Goal: Use online tool/utility: Utilize a website feature to perform a specific function

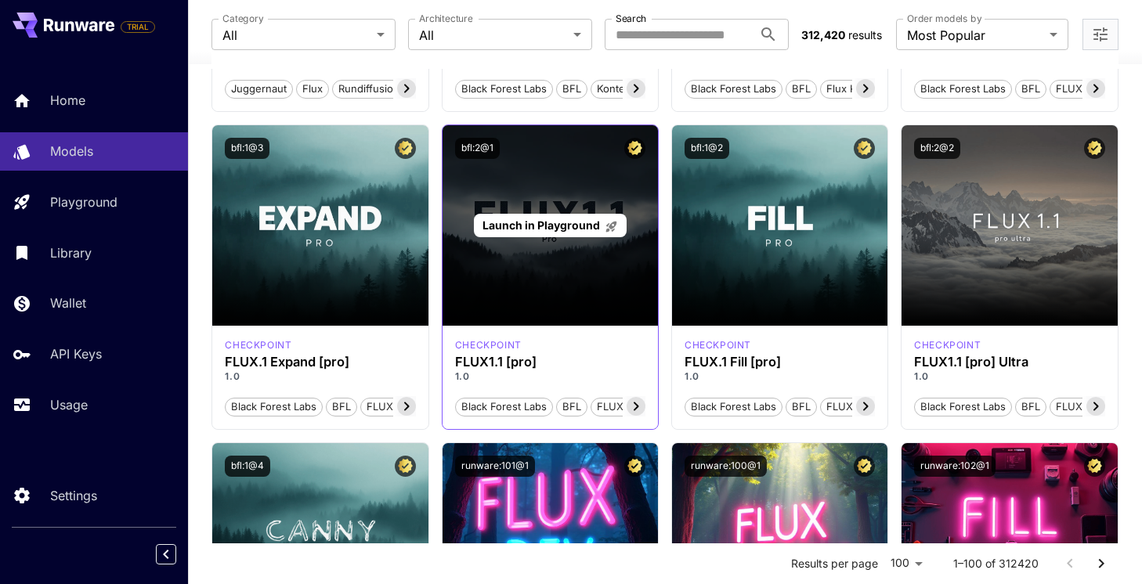
scroll to position [711, 0]
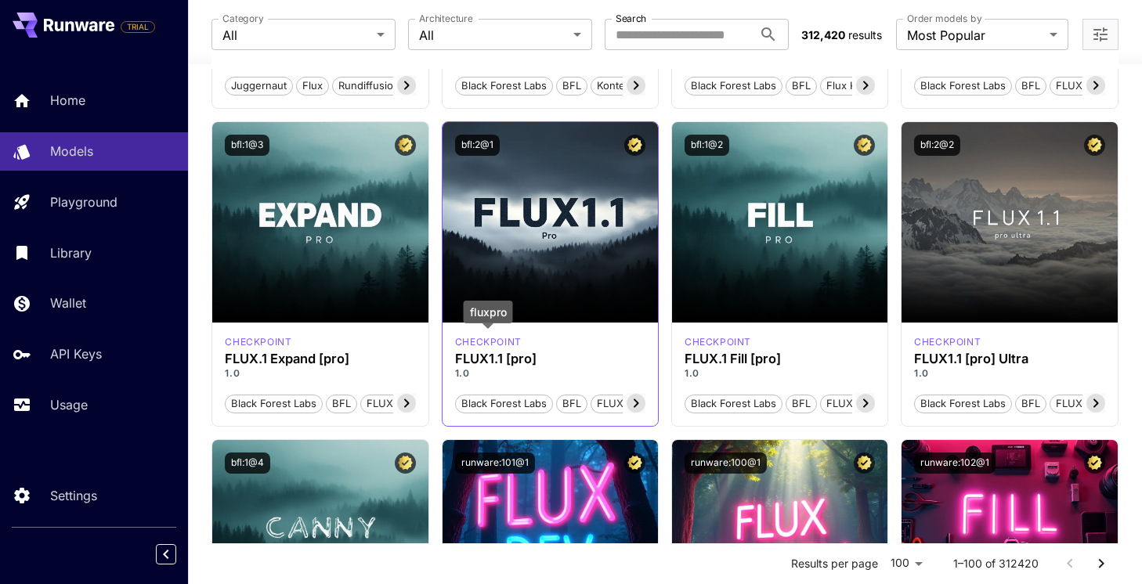
click at [498, 341] on p "checkpoint" at bounding box center [488, 342] width 67 height 14
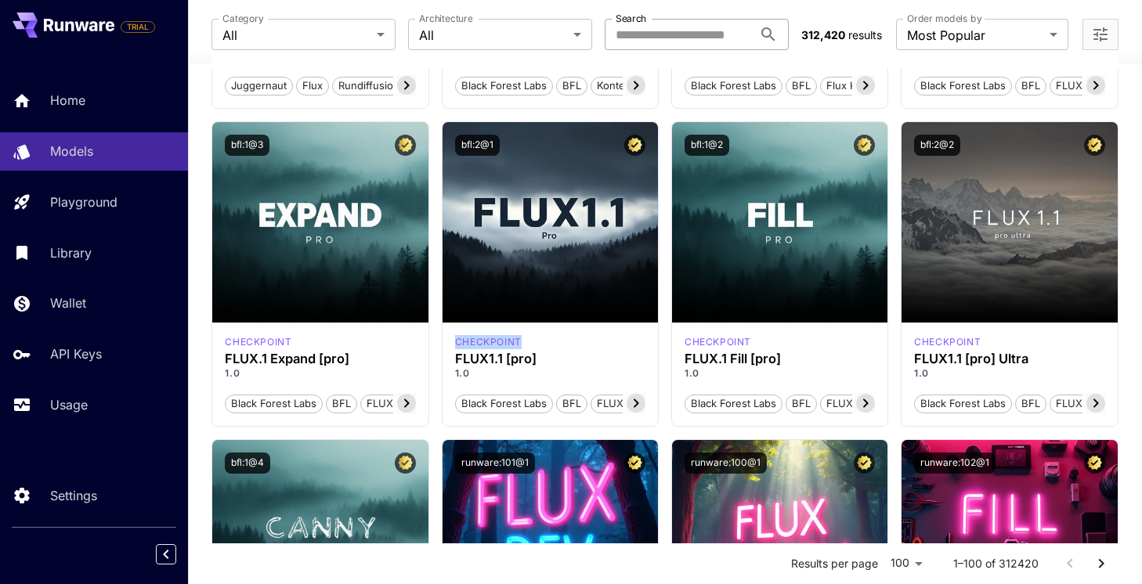
click at [645, 34] on input "Search" at bounding box center [679, 34] width 148 height 31
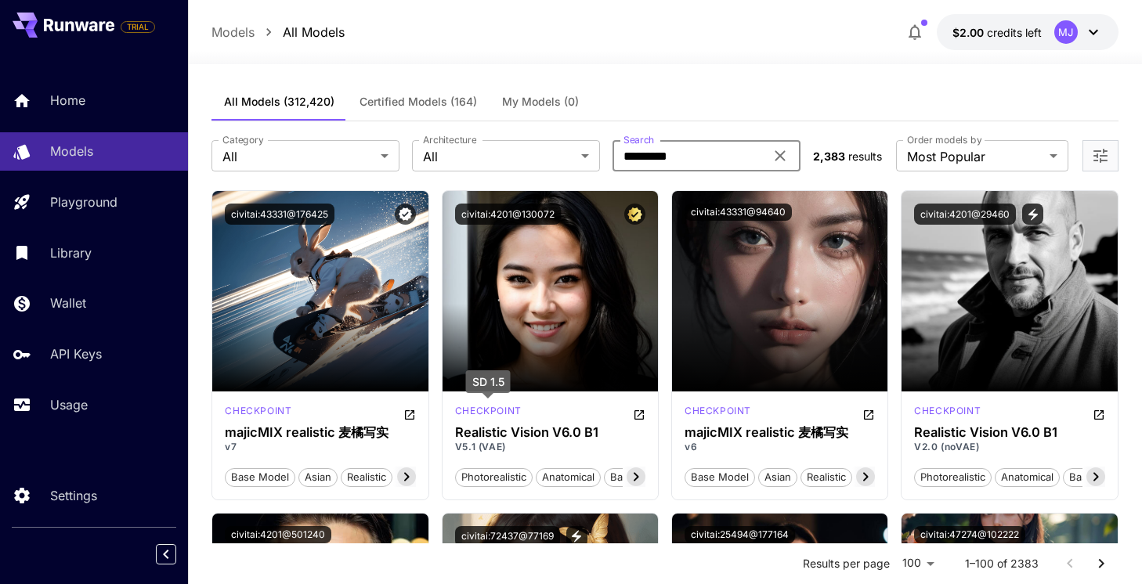
scroll to position [0, 0]
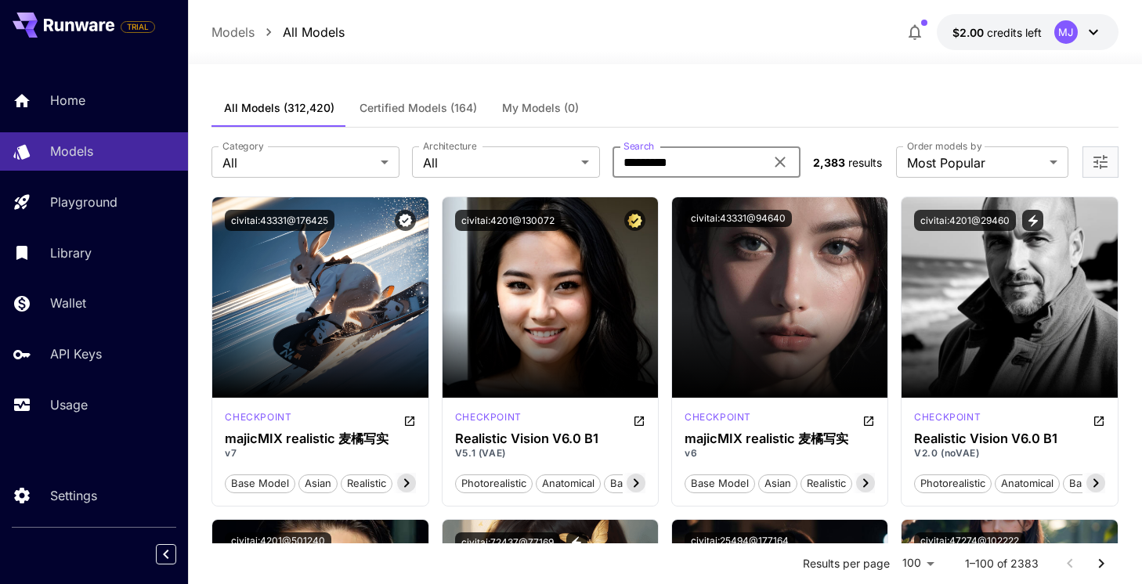
type input "*********"
click at [784, 163] on icon at bounding box center [780, 162] width 19 height 19
click at [726, 163] on input "Search" at bounding box center [688, 161] width 152 height 31
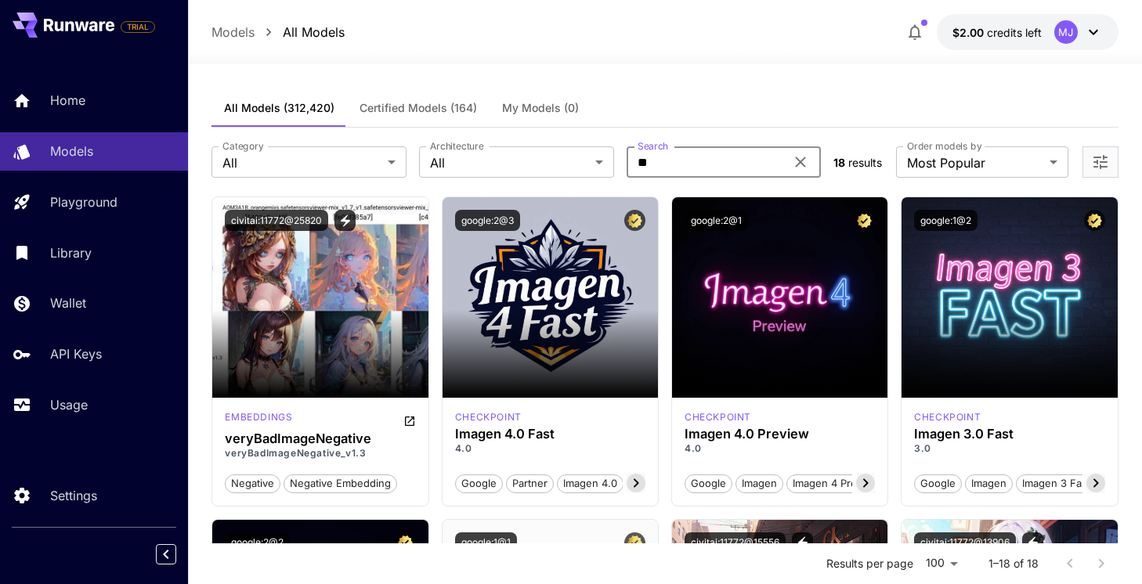
type input "*"
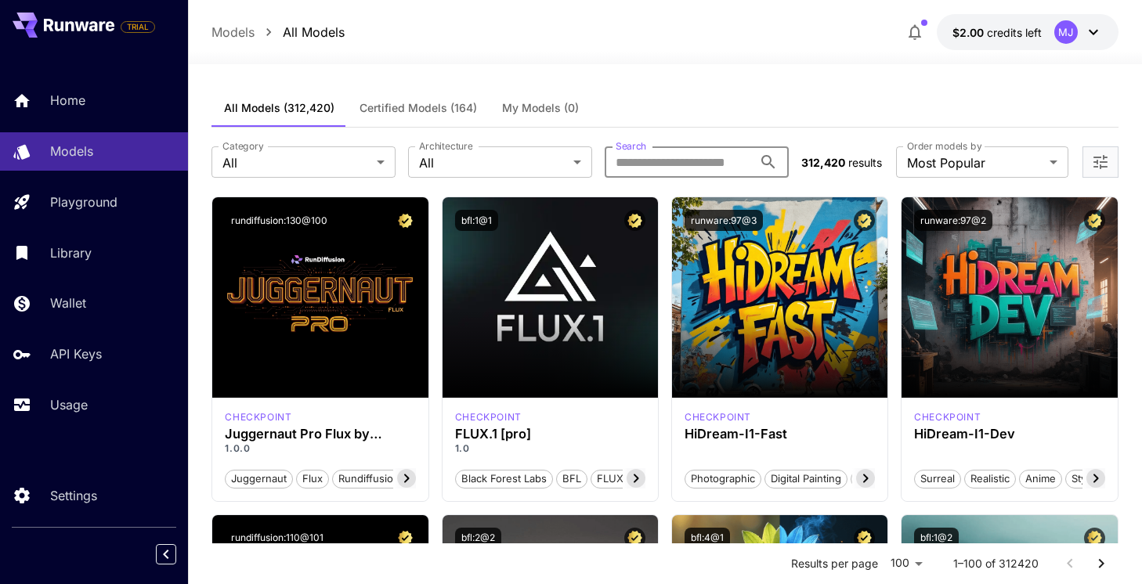
click at [655, 153] on input "Search" at bounding box center [679, 161] width 148 height 31
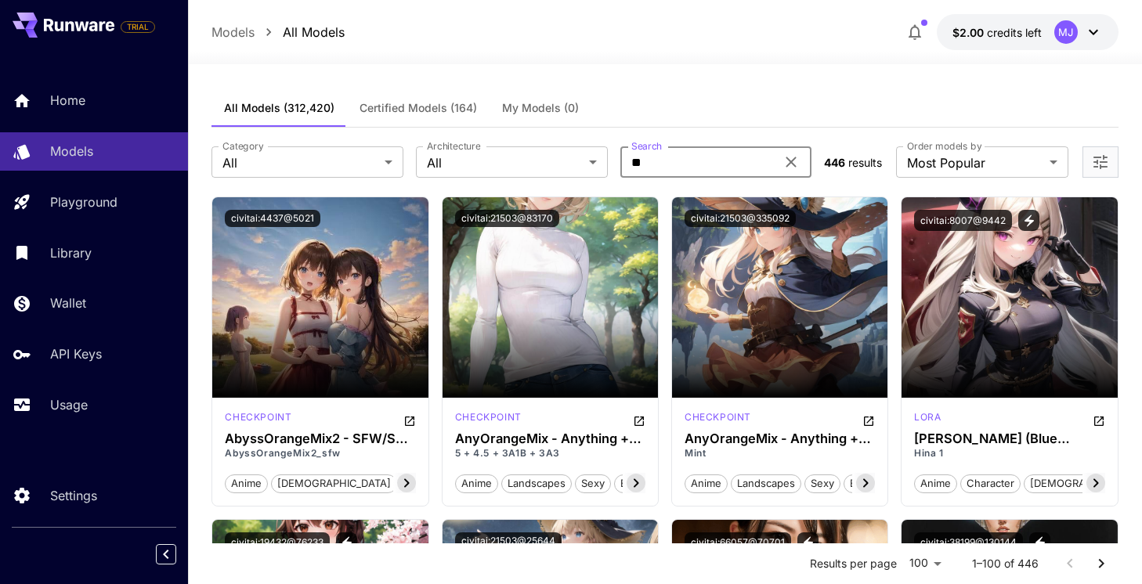
type input "*"
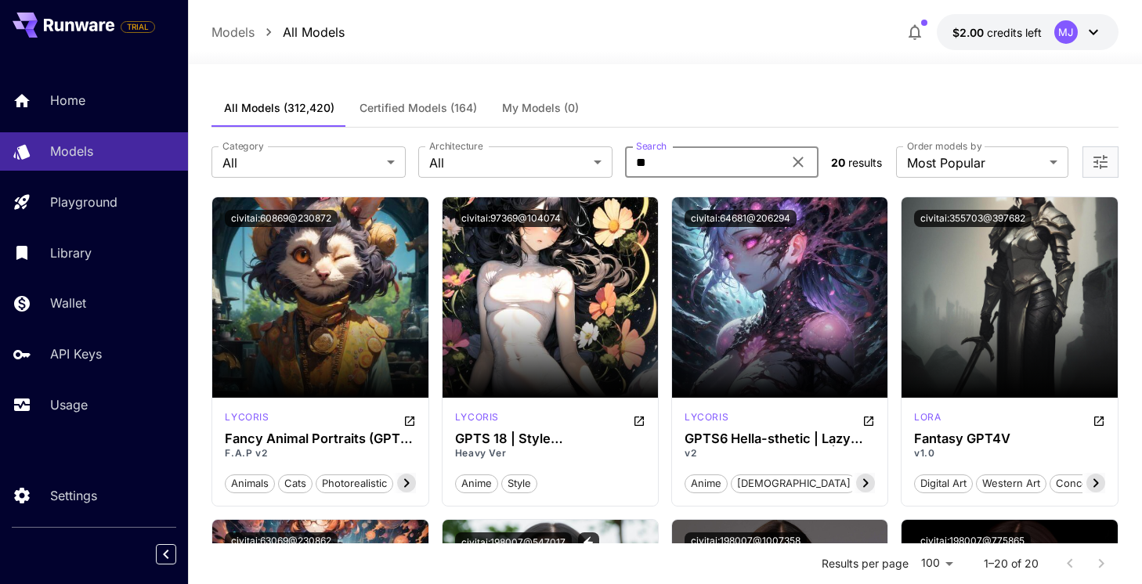
type input "*"
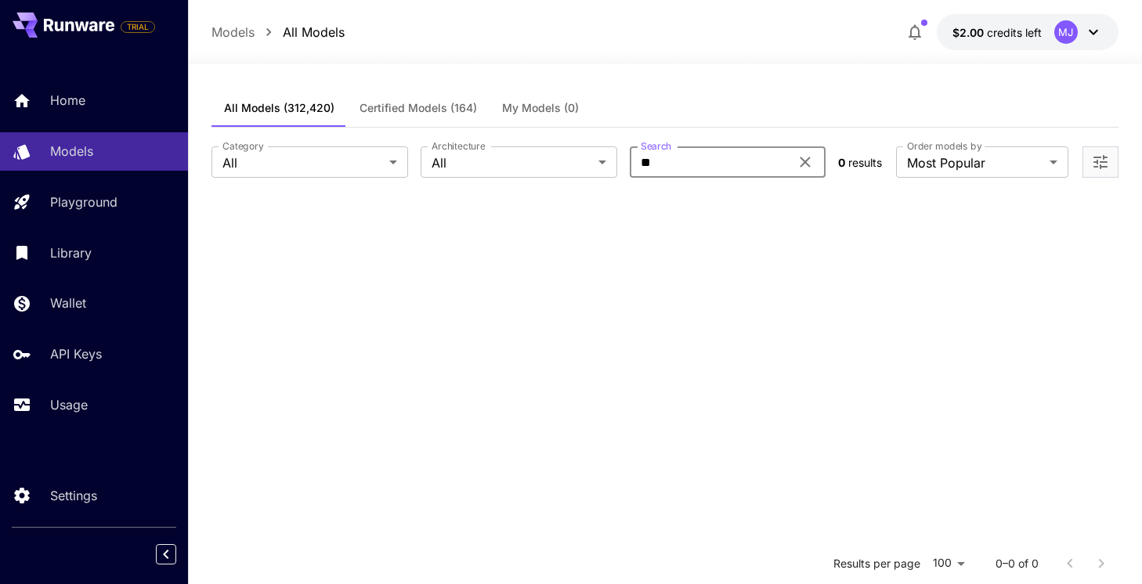
type input "*"
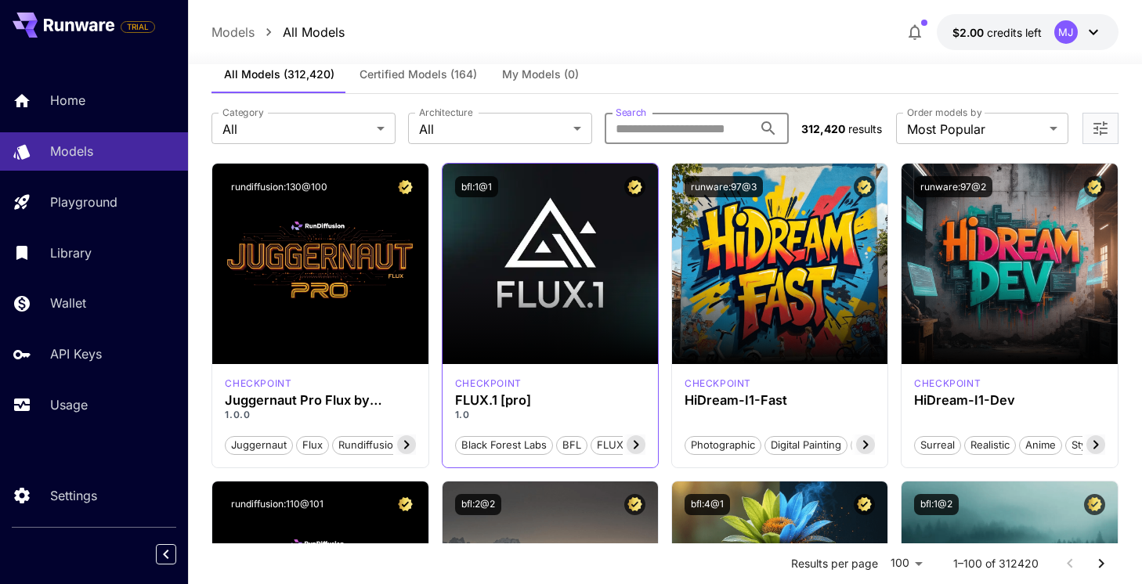
scroll to position [35, 0]
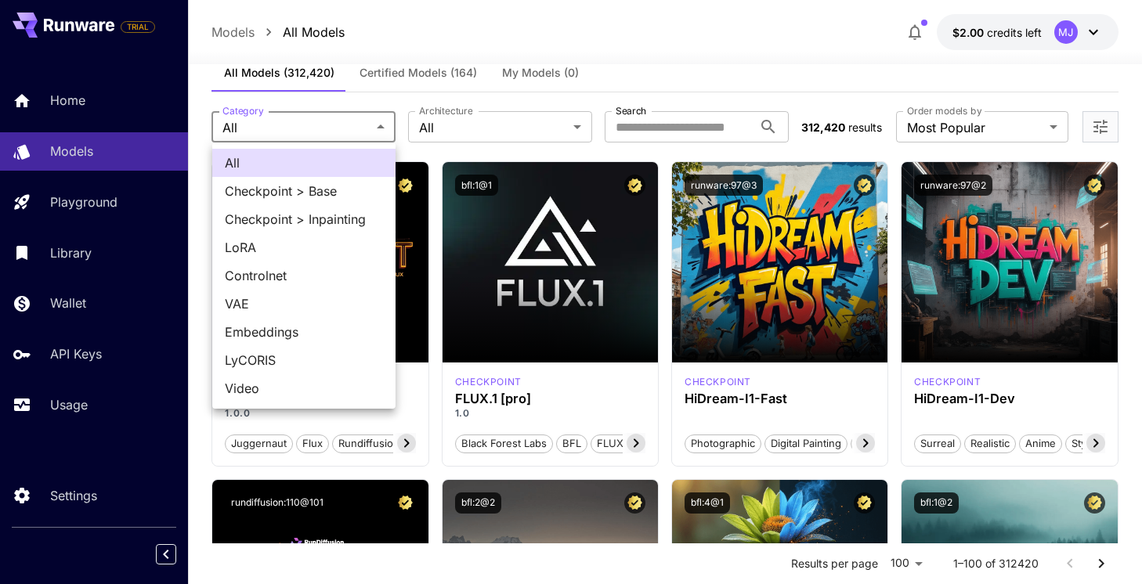
click at [354, 195] on span "Checkpoint > Base" at bounding box center [304, 191] width 158 height 19
type input "**********"
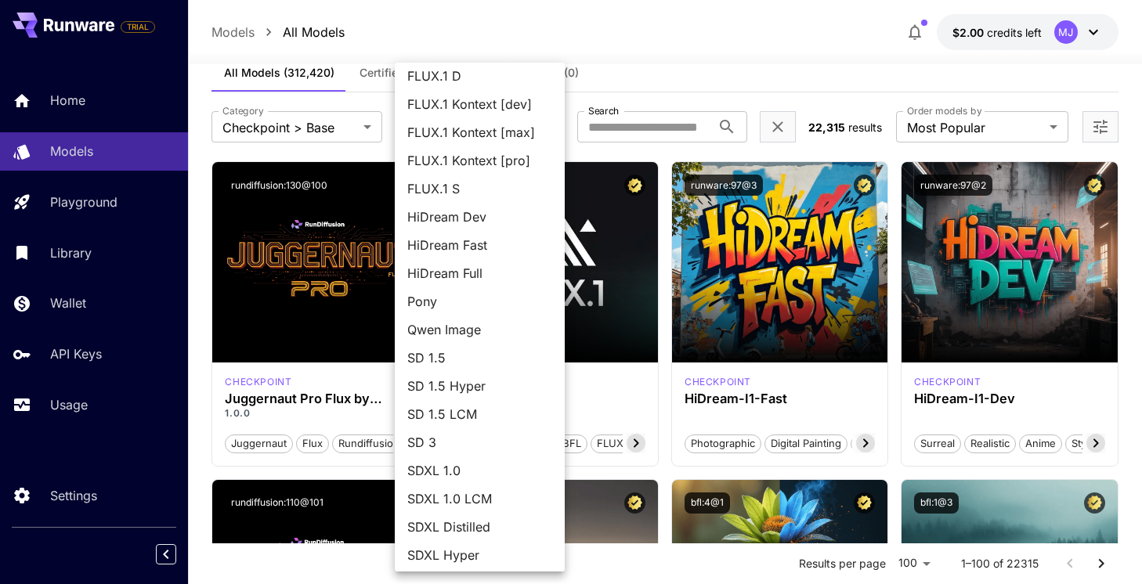
click at [578, 274] on div at bounding box center [571, 292] width 1142 height 584
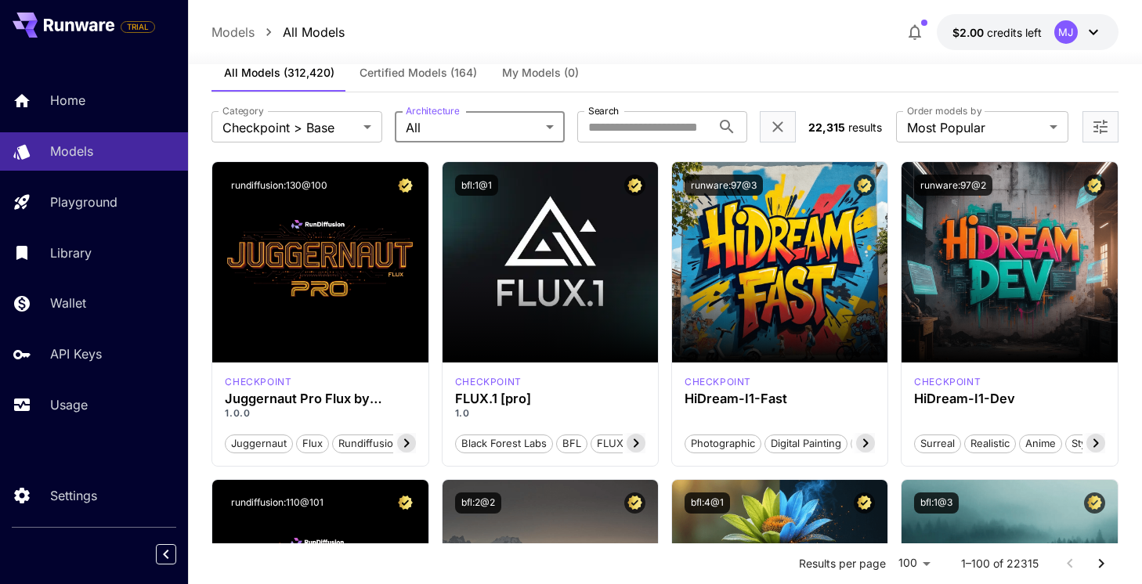
click at [578, 274] on div "All FLUX.1 D FLUX.1 Kontext [dev] FLUX.1 Kontext [max] FLUX.1 Kontext [pro] FLU…" at bounding box center [571, 292] width 1142 height 584
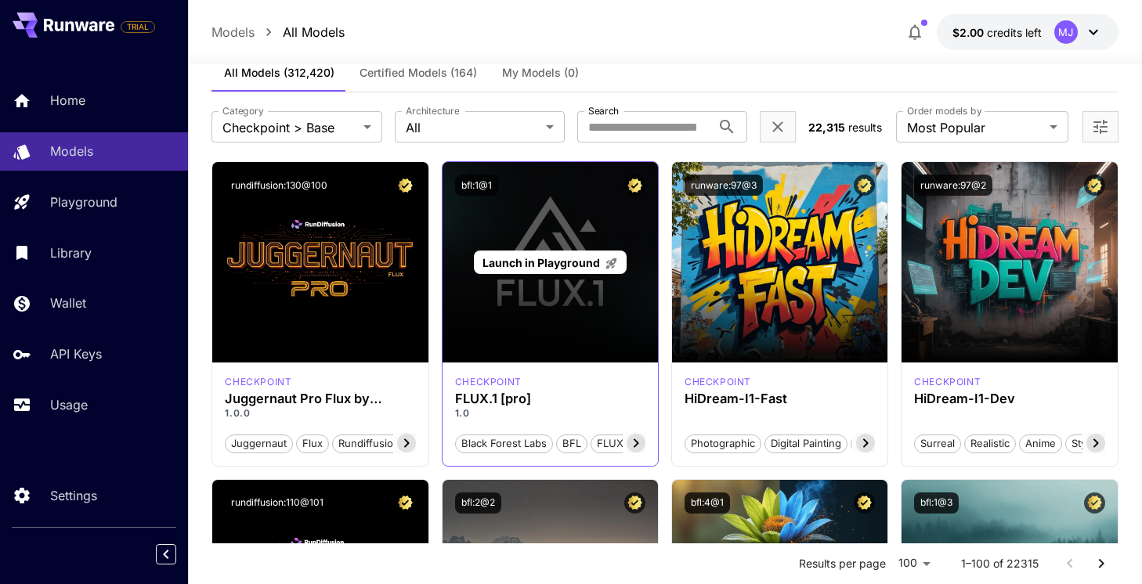
click at [580, 265] on span "Launch in Playground" at bounding box center [540, 262] width 117 height 13
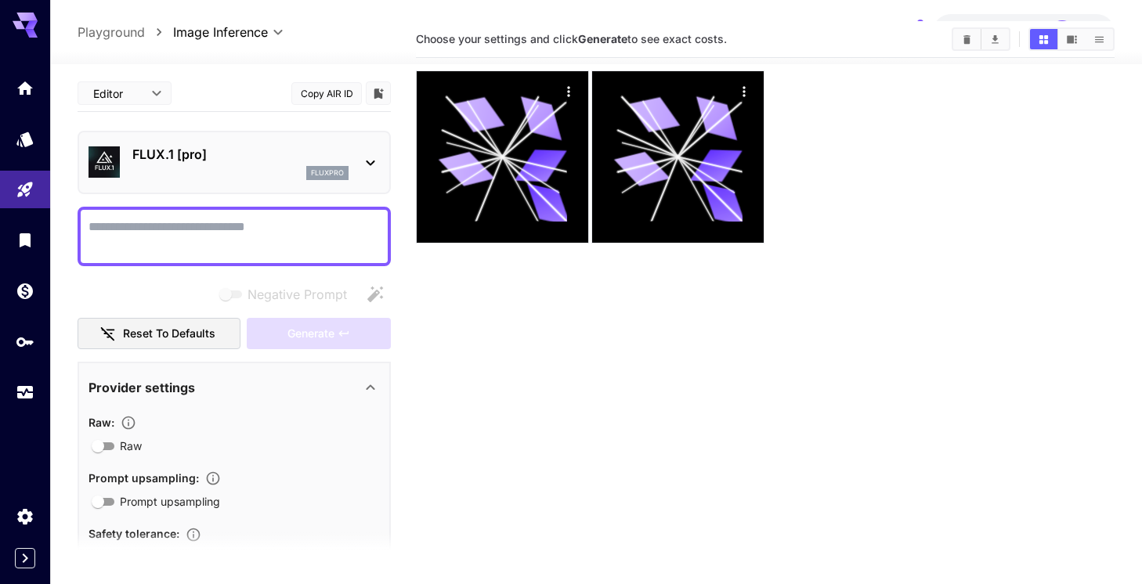
scroll to position [8, 0]
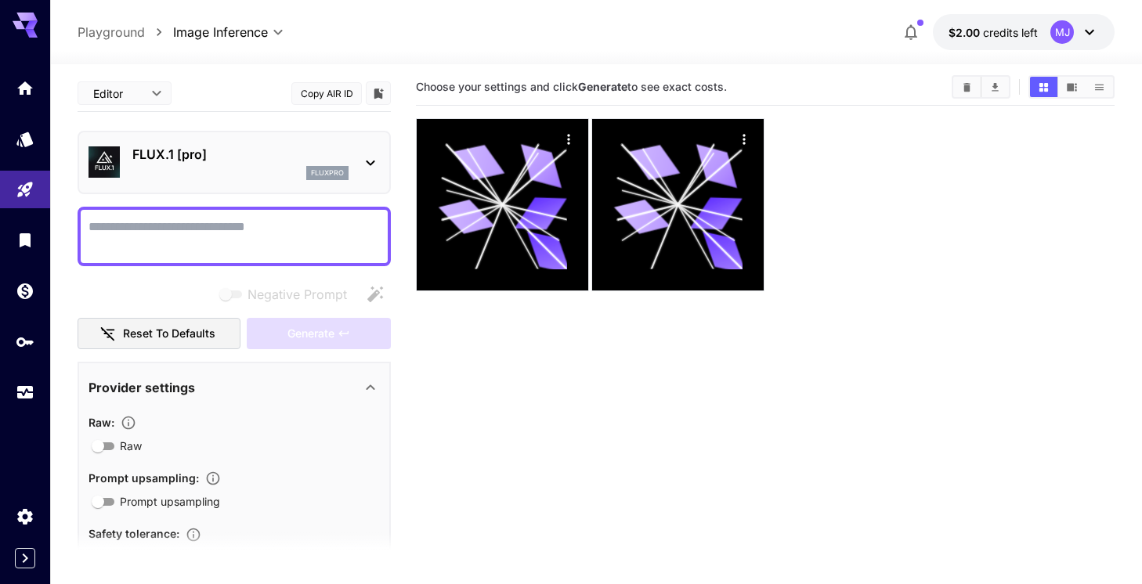
click at [133, 35] on p "Playground" at bounding box center [111, 32] width 67 height 19
click at [211, 228] on textarea "Negative Prompt" at bounding box center [233, 237] width 291 height 38
click at [31, 136] on icon "Models" at bounding box center [26, 134] width 16 height 15
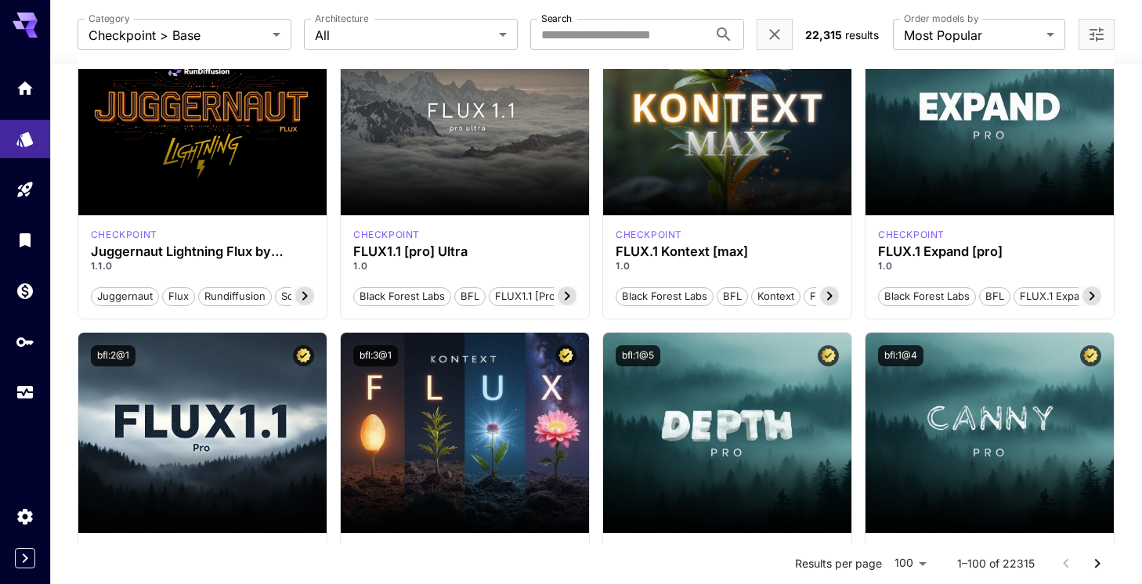
scroll to position [497, 0]
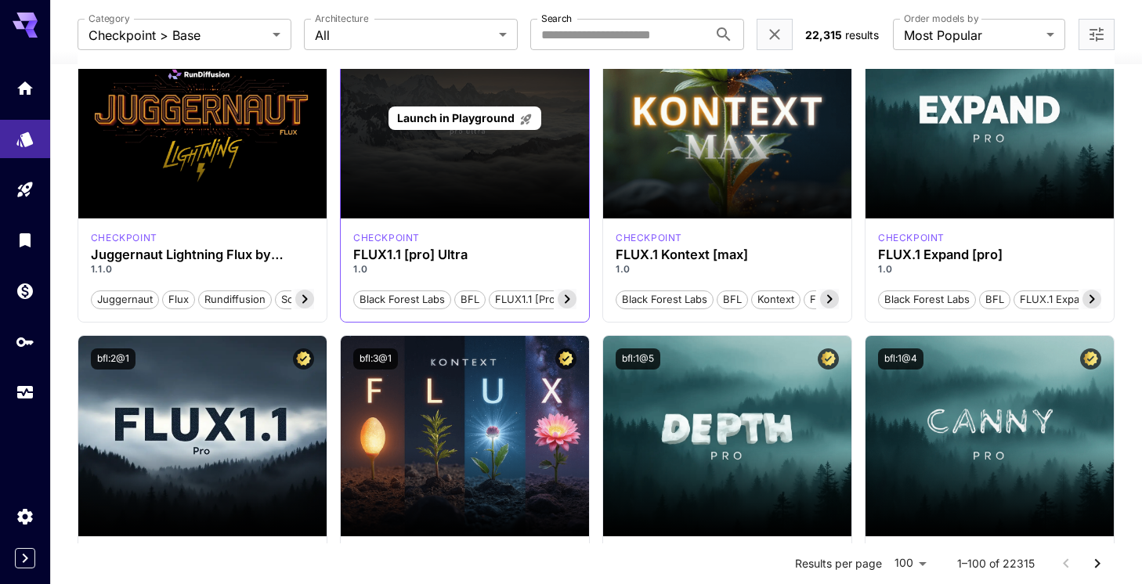
click at [474, 120] on span "Launch in Playground" at bounding box center [455, 117] width 117 height 13
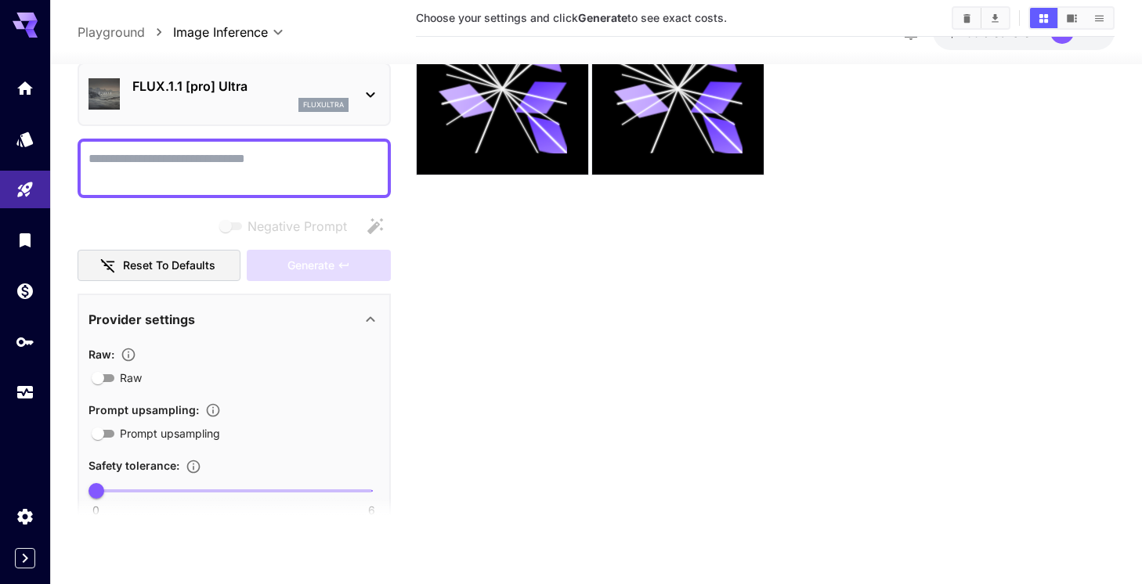
scroll to position [38, 0]
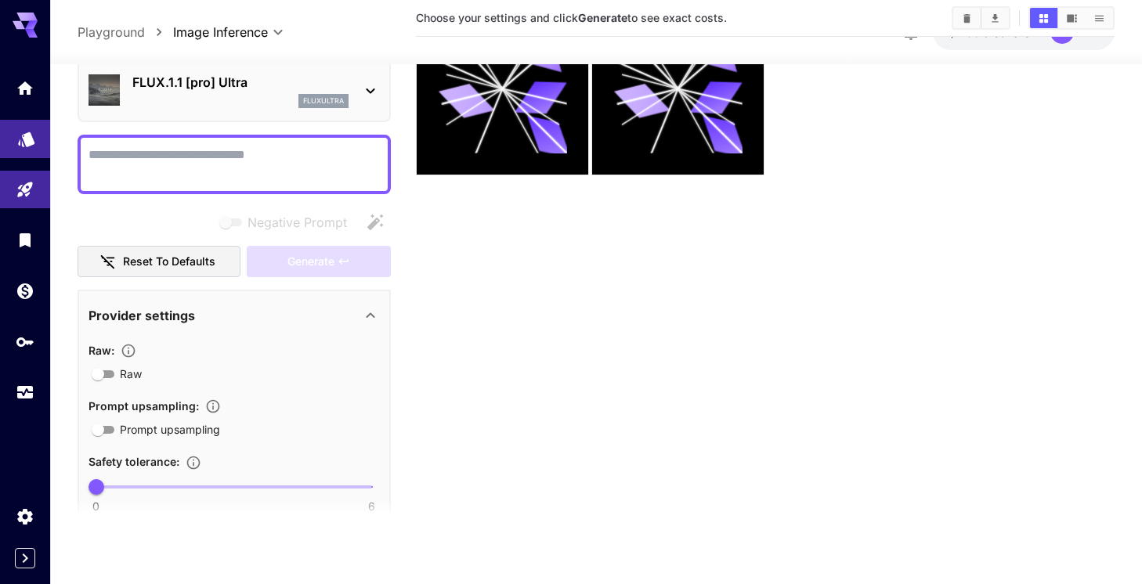
click at [34, 150] on link at bounding box center [25, 139] width 50 height 38
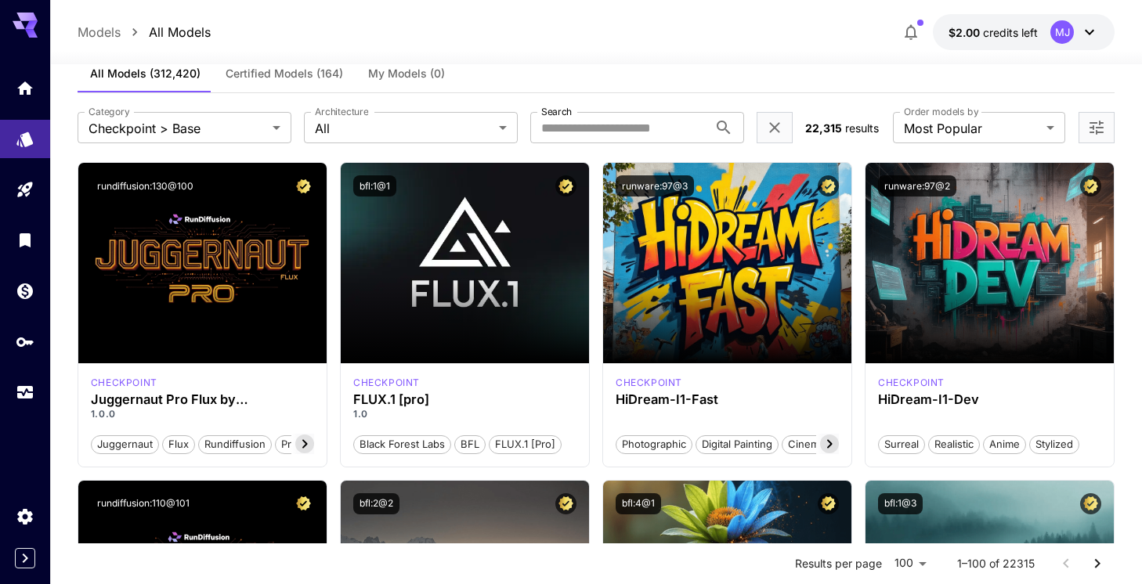
scroll to position [13, 0]
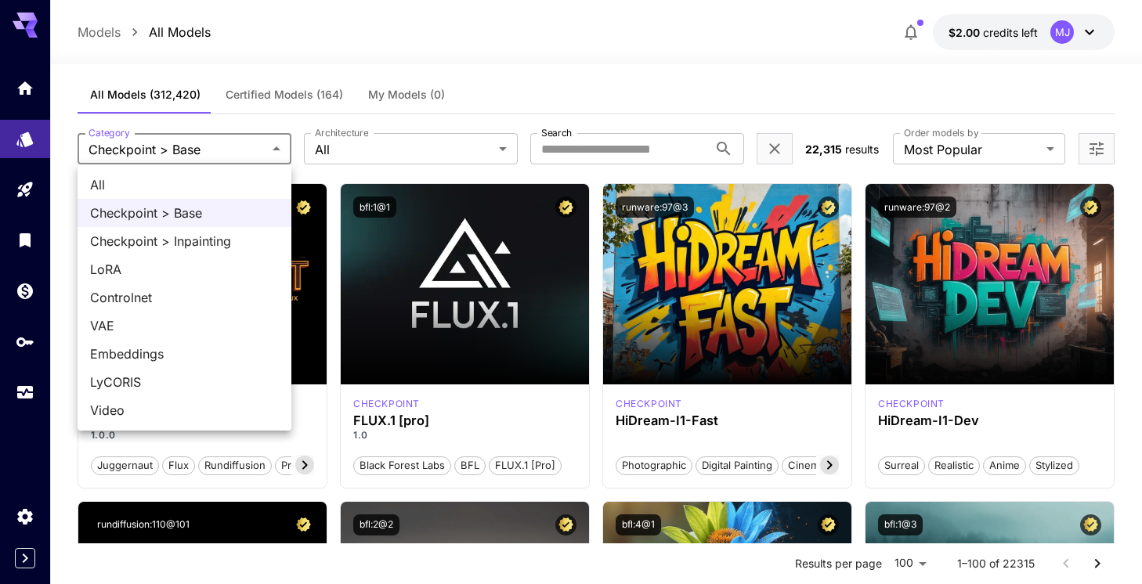
click at [232, 181] on span "All" at bounding box center [184, 184] width 189 height 19
type input "***"
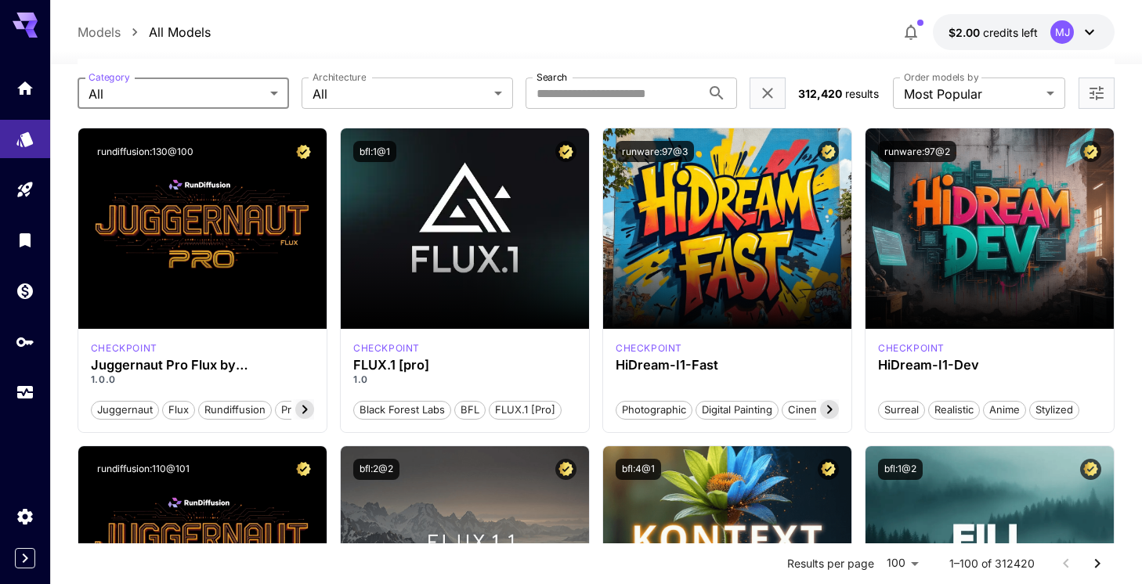
scroll to position [0, 0]
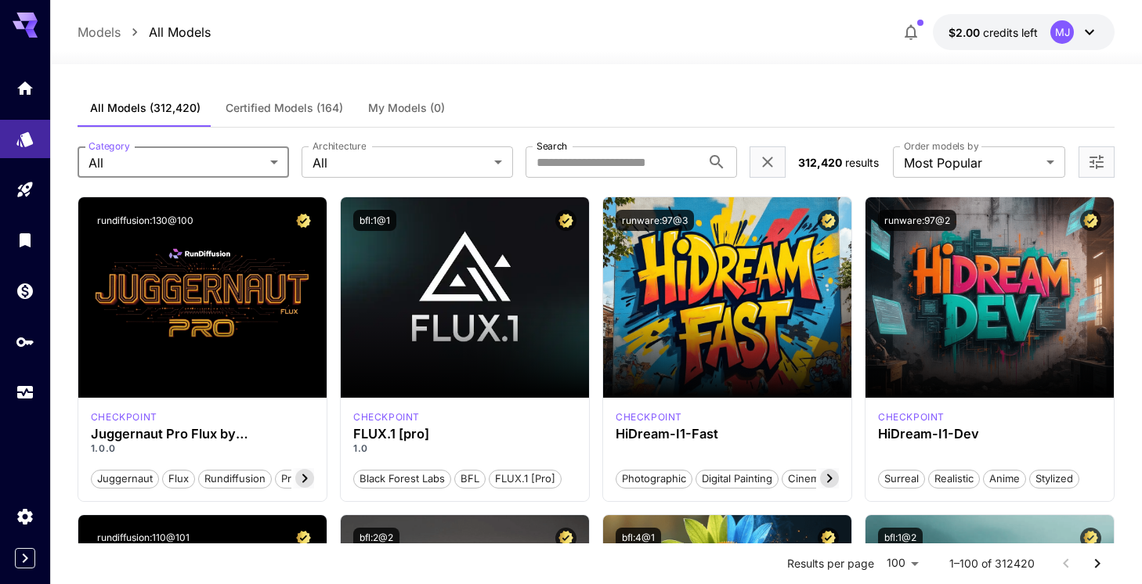
click at [563, 151] on label "Search" at bounding box center [551, 145] width 31 height 13
click at [563, 151] on input "Search" at bounding box center [612, 161] width 175 height 31
type input "*****"
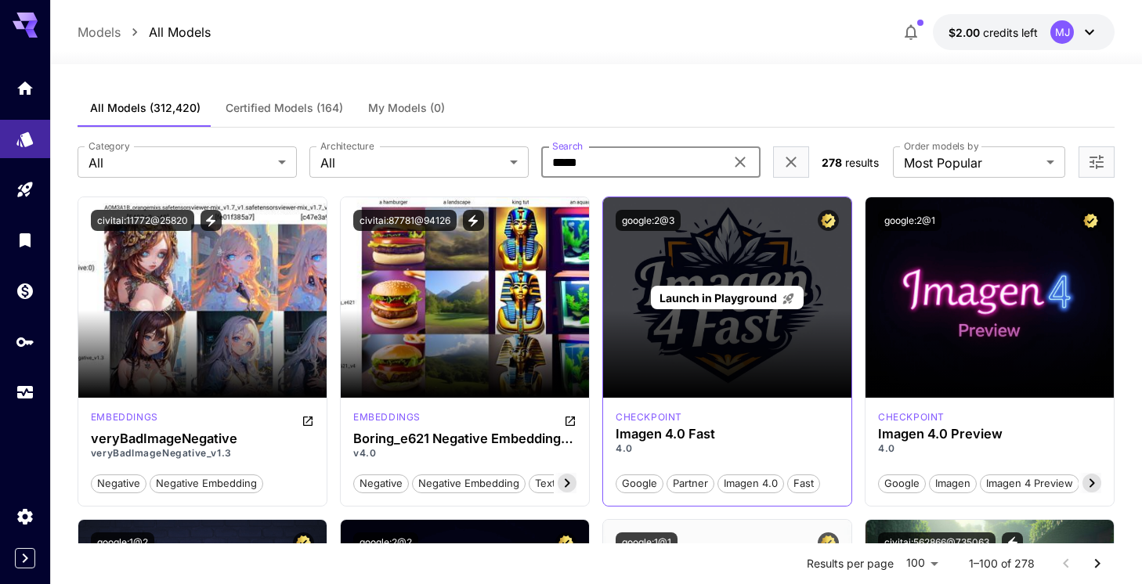
click at [720, 299] on span "Launch in Playground" at bounding box center [717, 297] width 117 height 13
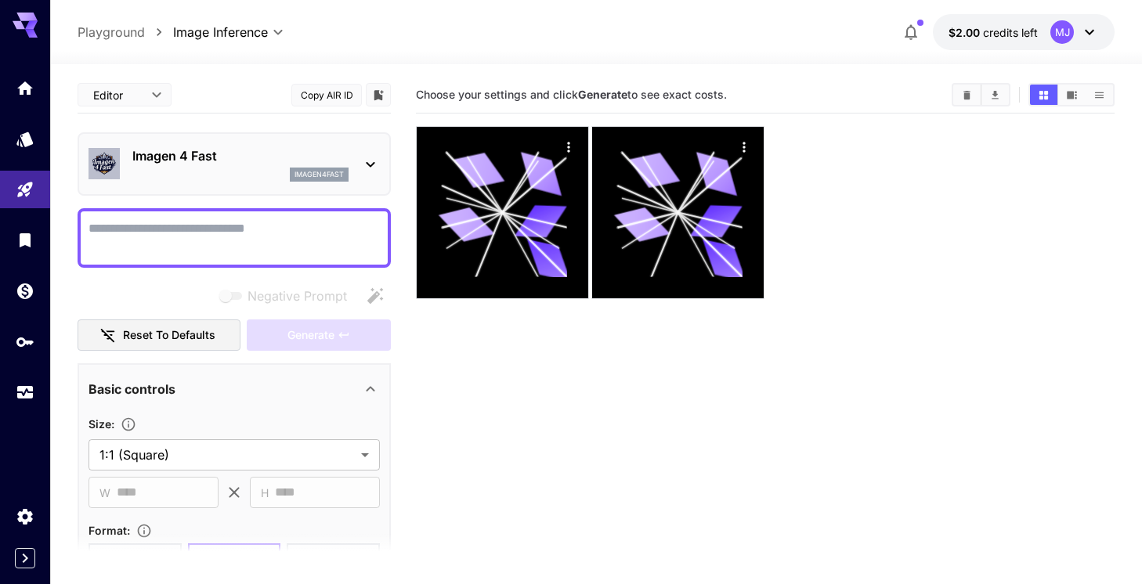
click at [371, 162] on icon at bounding box center [370, 164] width 19 height 19
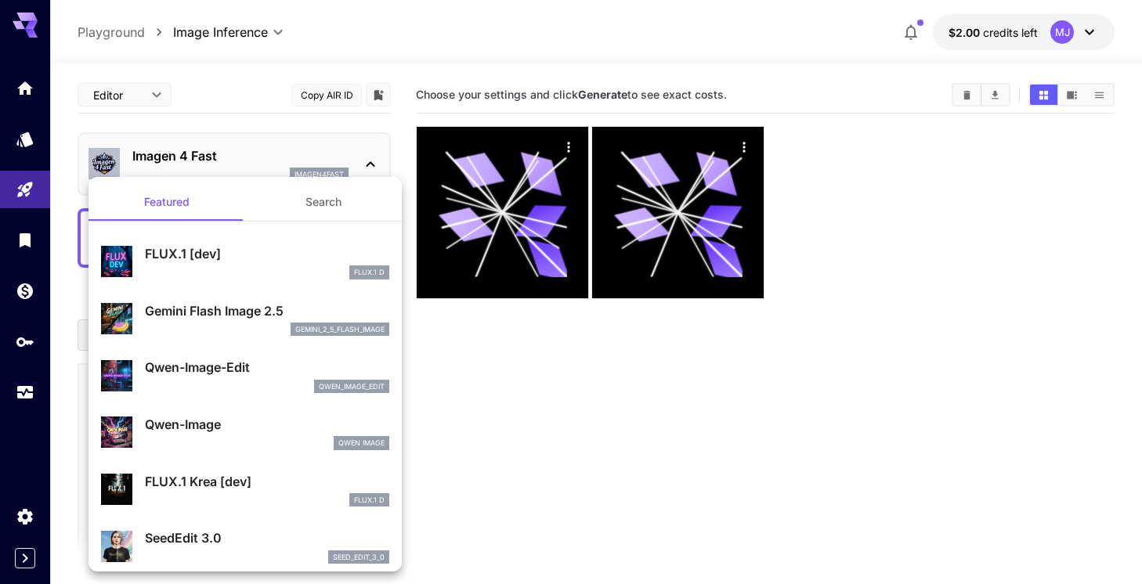
click at [265, 377] on div "Qwen-Image-Edit qwen_image_edit" at bounding box center [267, 375] width 244 height 35
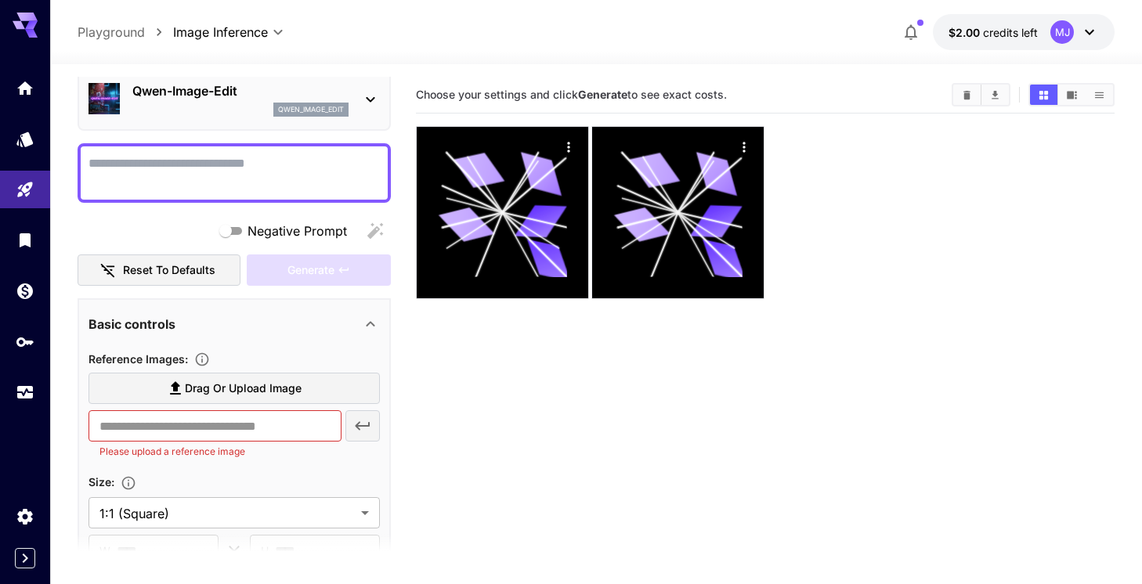
scroll to position [70, 0]
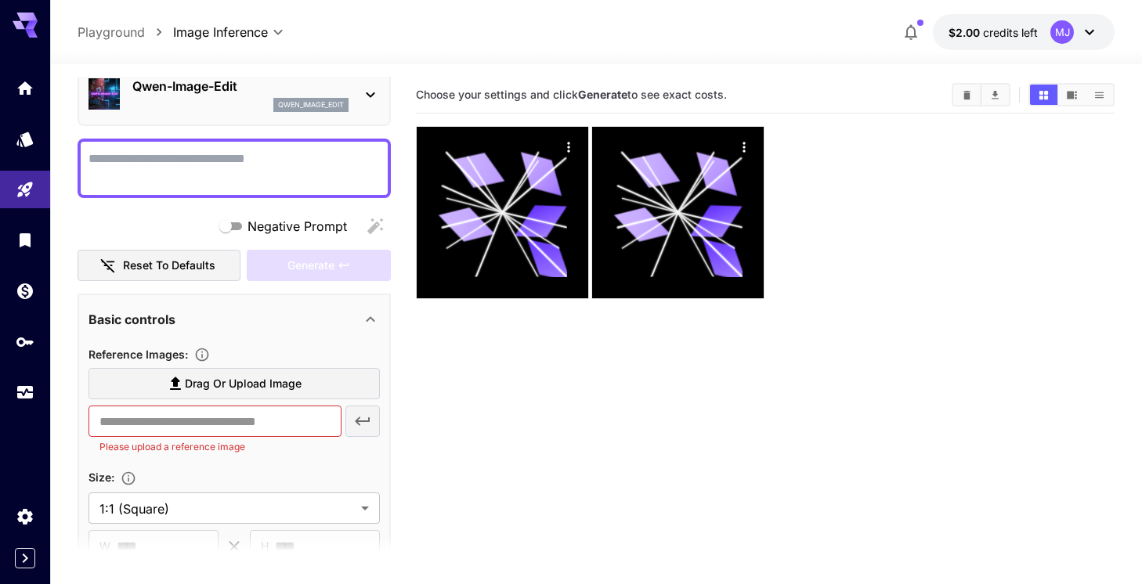
click at [250, 406] on input "text" at bounding box center [214, 421] width 253 height 31
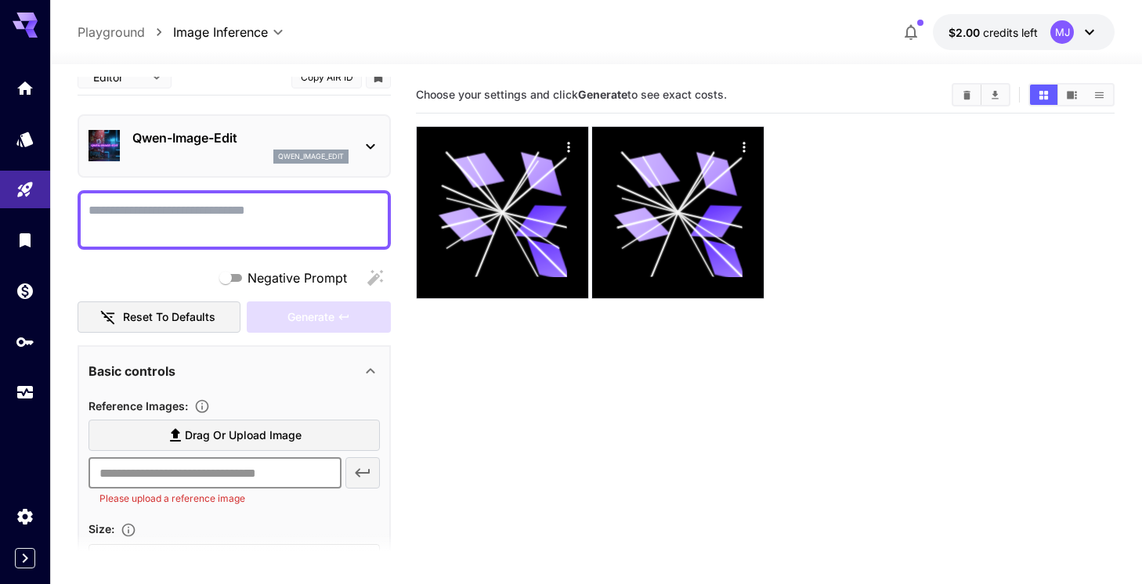
scroll to position [0, 0]
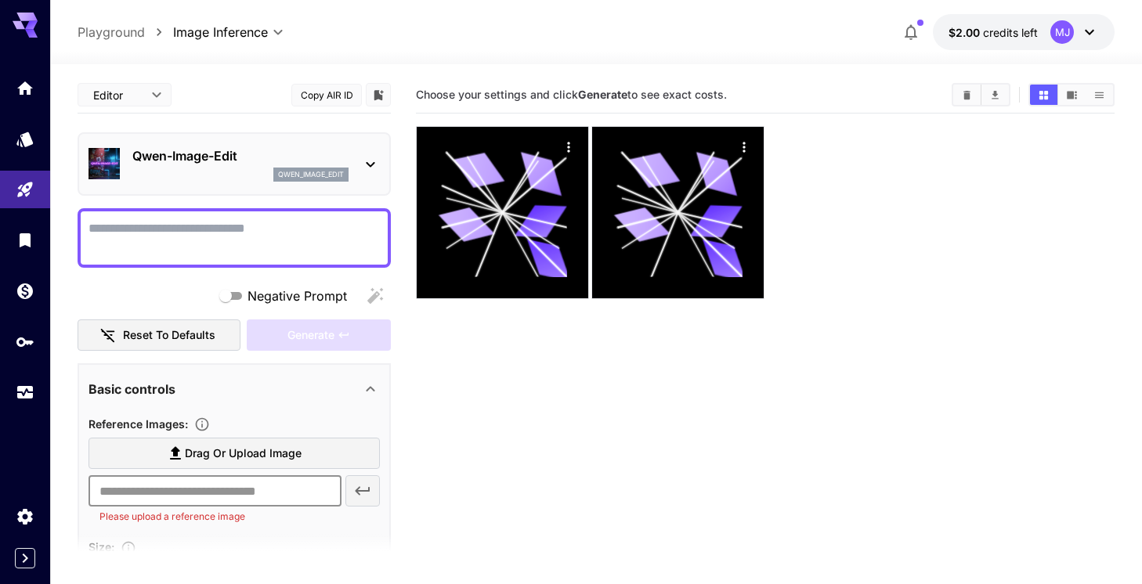
click at [340, 93] on button "Copy AIR ID" at bounding box center [326, 95] width 70 height 23
click at [342, 95] on button "Copy AIR ID" at bounding box center [326, 95] width 70 height 23
click at [27, 143] on icon "Models" at bounding box center [26, 134] width 19 height 19
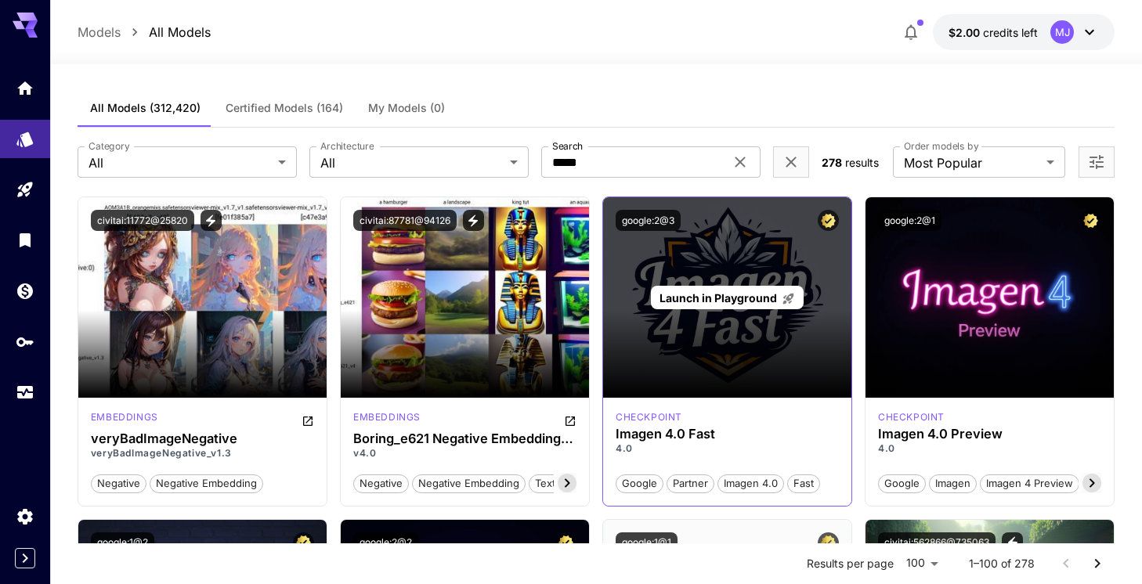
click at [728, 304] on span "Launch in Playground" at bounding box center [717, 297] width 117 height 13
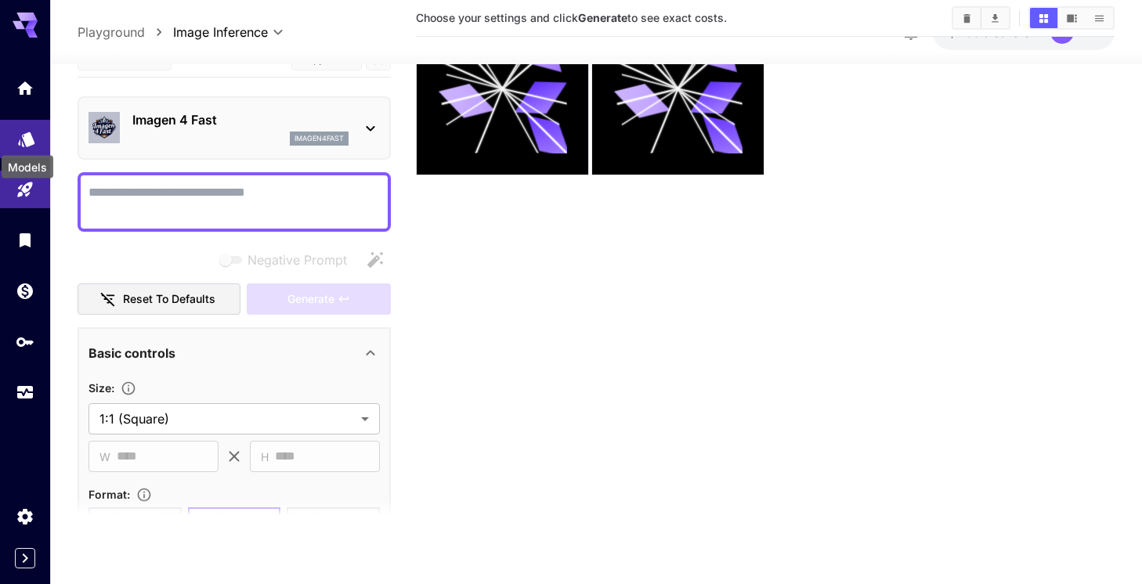
click at [31, 135] on icon "Models" at bounding box center [26, 134] width 16 height 15
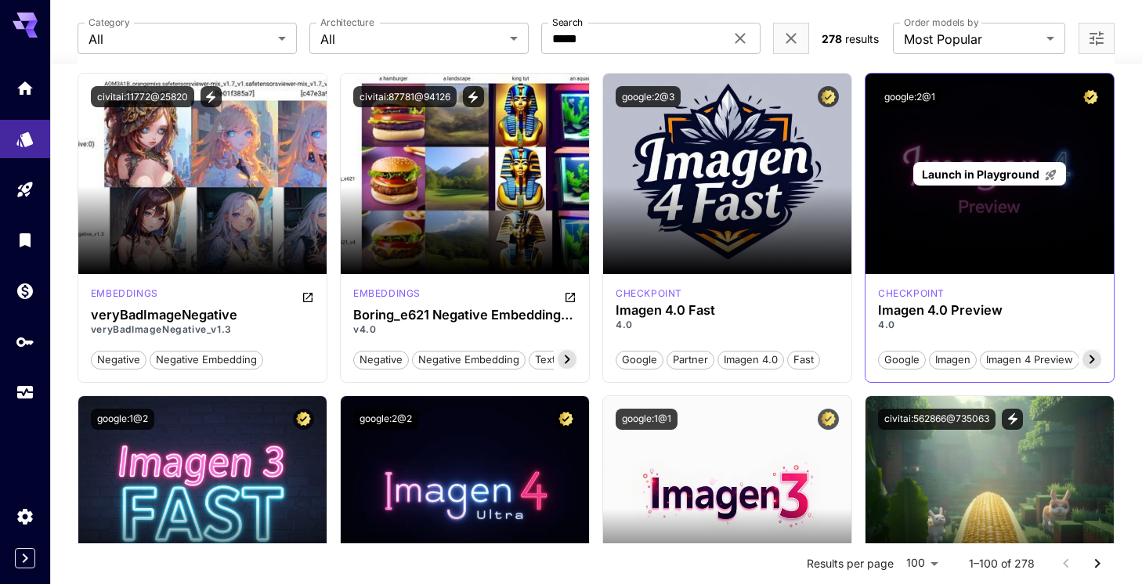
click at [980, 180] on span "Launch in Playground" at bounding box center [980, 174] width 117 height 13
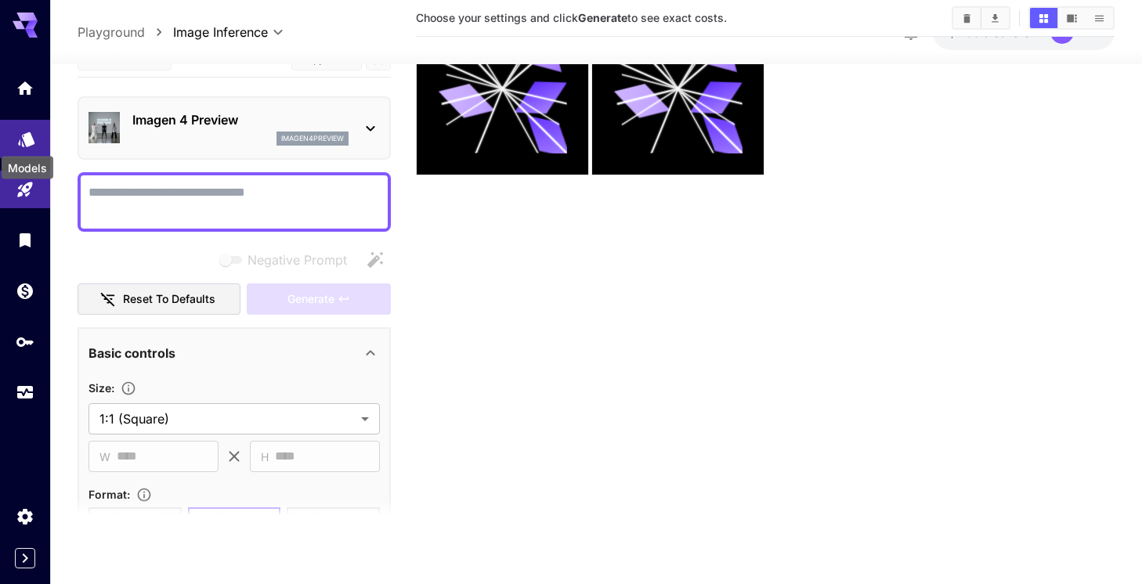
click at [28, 139] on icon "Models" at bounding box center [26, 134] width 16 height 15
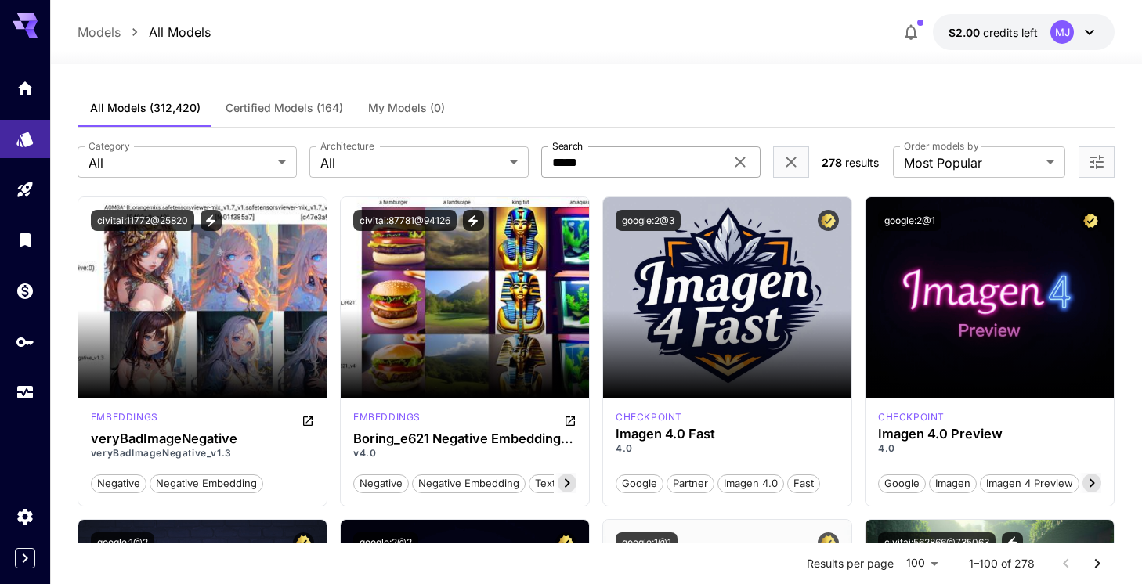
click at [633, 161] on input "*****" at bounding box center [632, 161] width 183 height 31
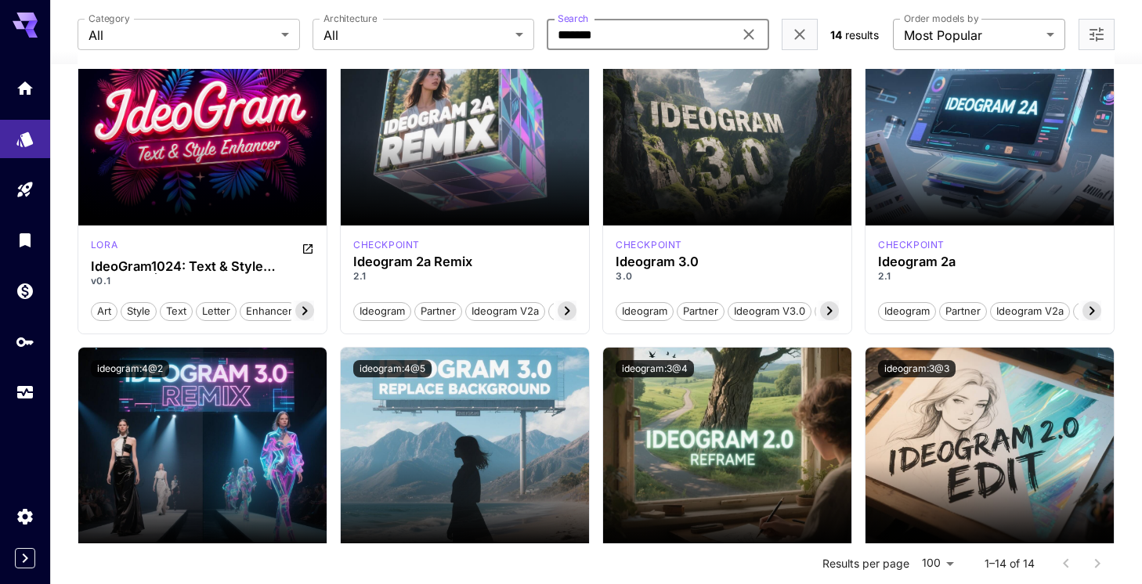
scroll to position [176, 0]
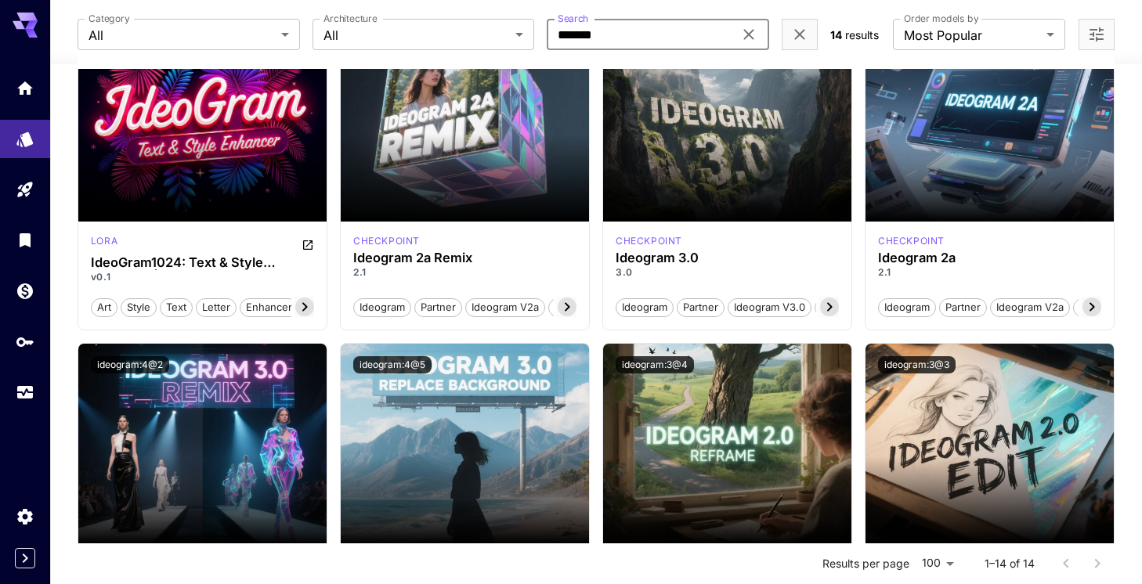
click at [652, 38] on input "*******" at bounding box center [640, 34] width 186 height 31
type input "*"
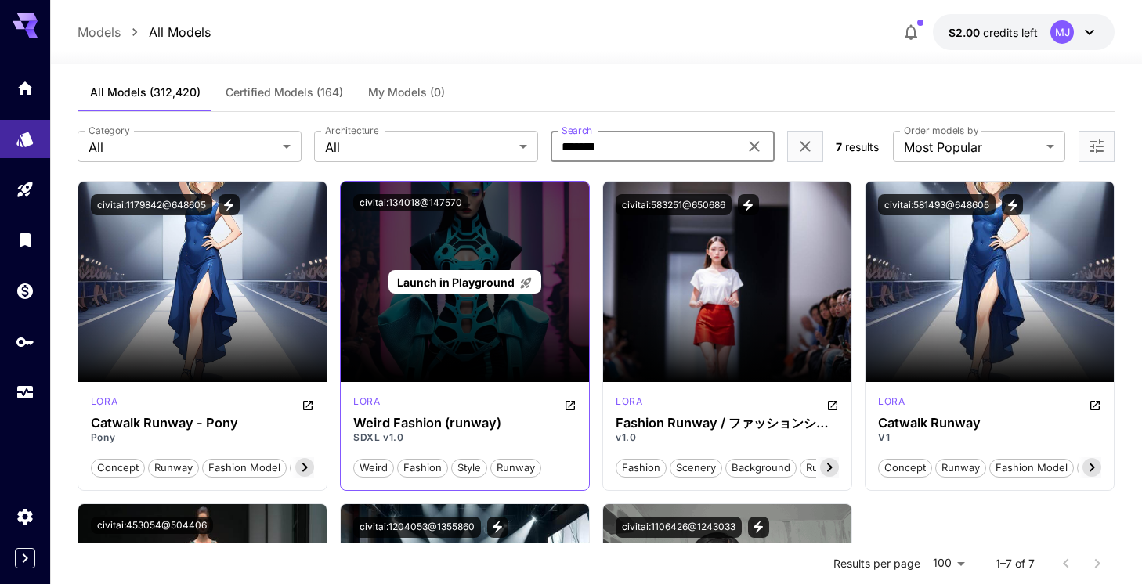
scroll to position [22, 0]
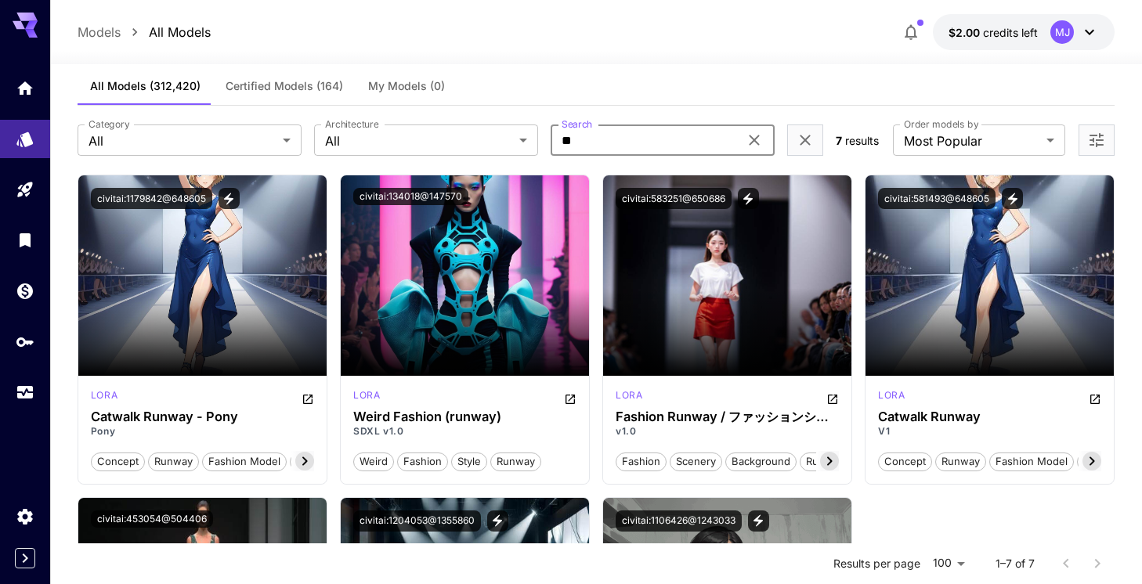
type input "*"
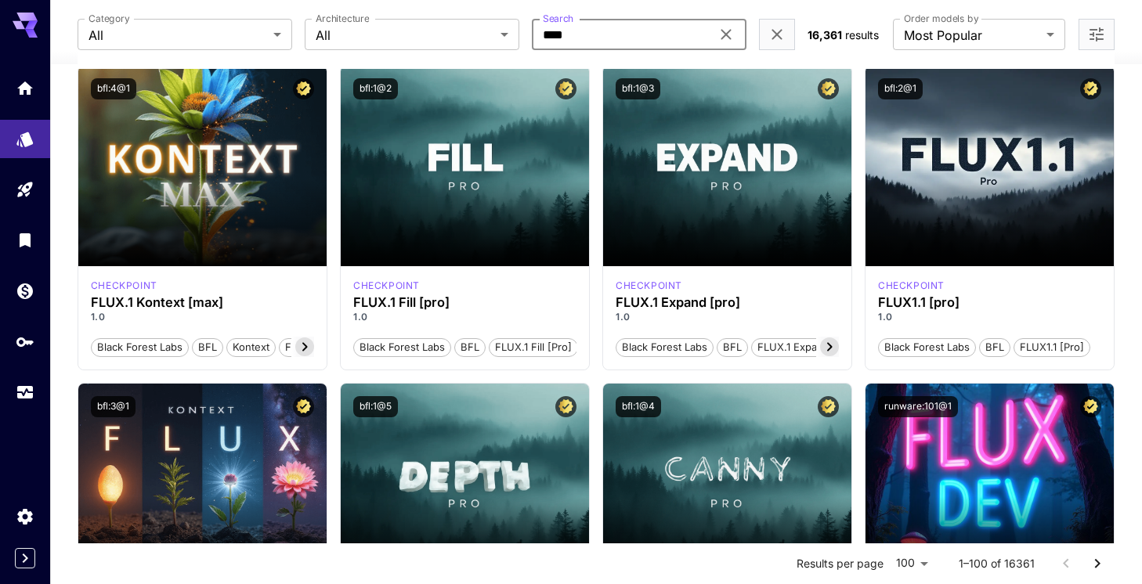
scroll to position [450, 0]
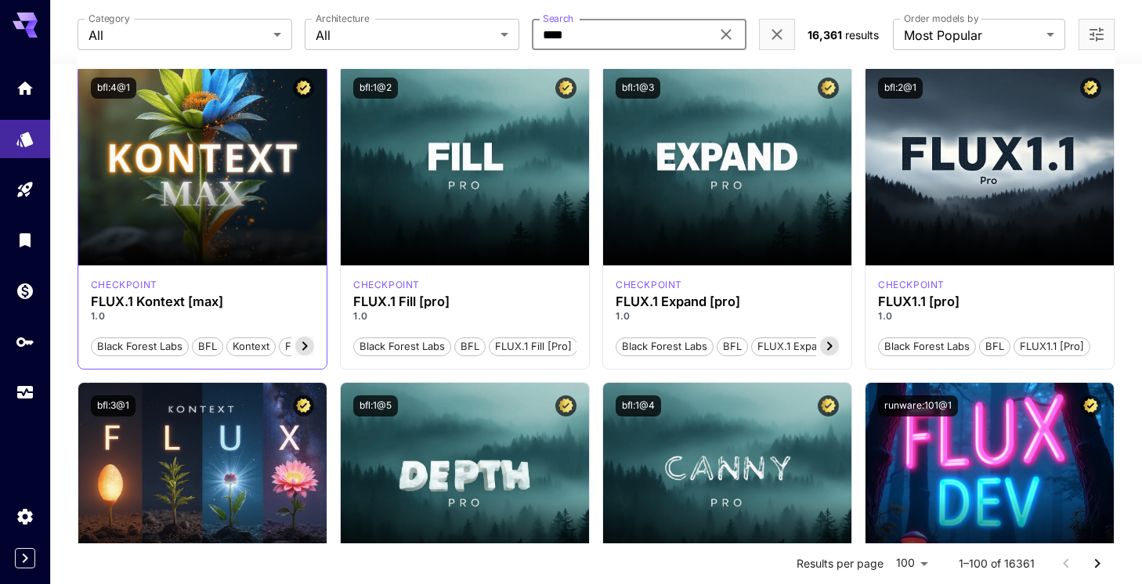
type input "****"
click at [303, 345] on icon at bounding box center [304, 346] width 19 height 19
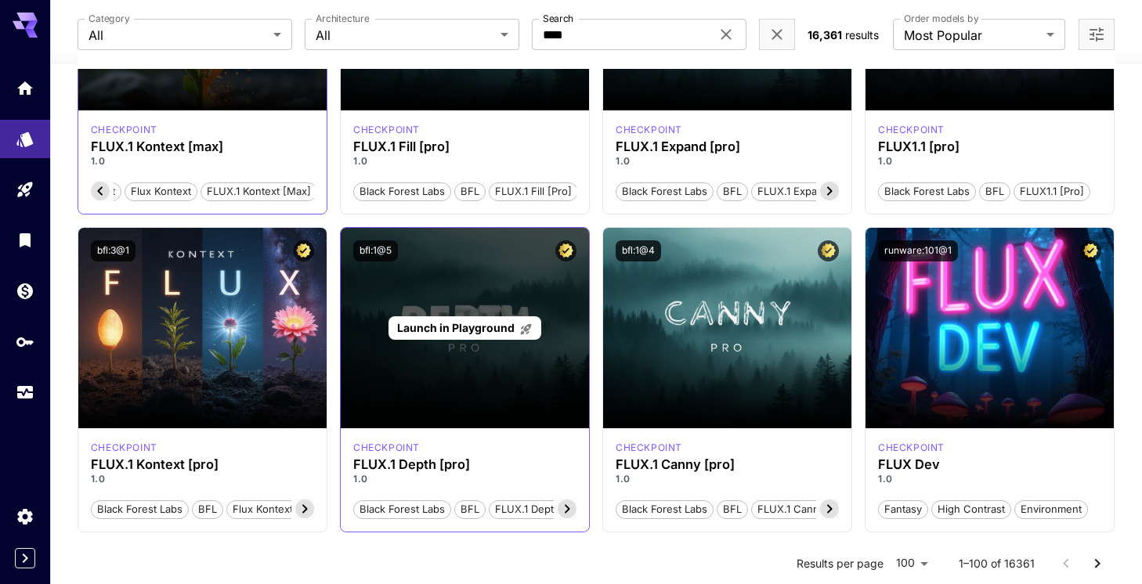
scroll to position [607, 0]
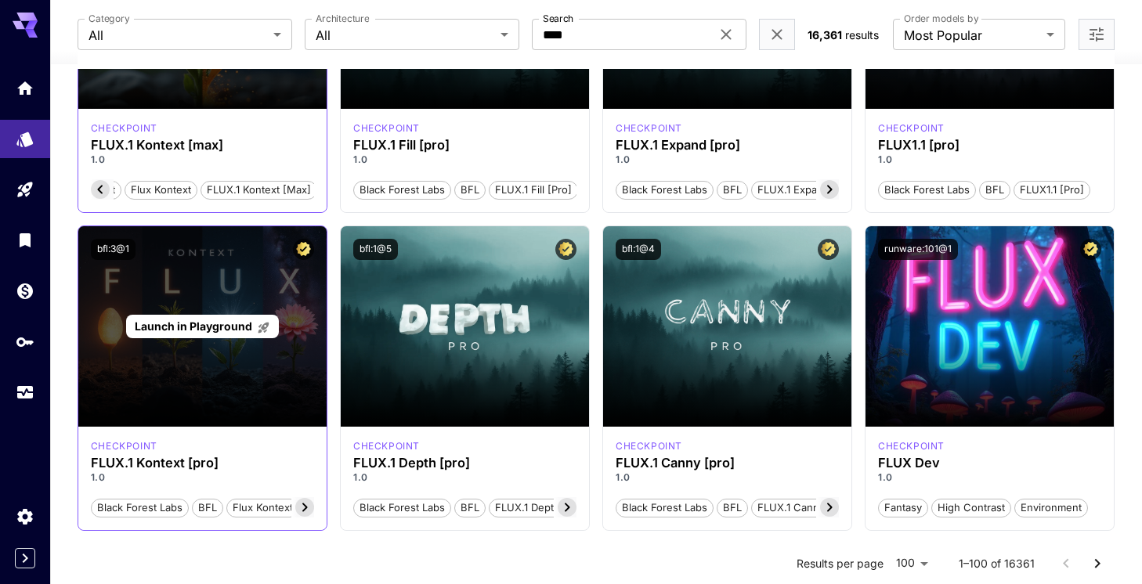
click at [206, 327] on span "Launch in Playground" at bounding box center [193, 326] width 117 height 13
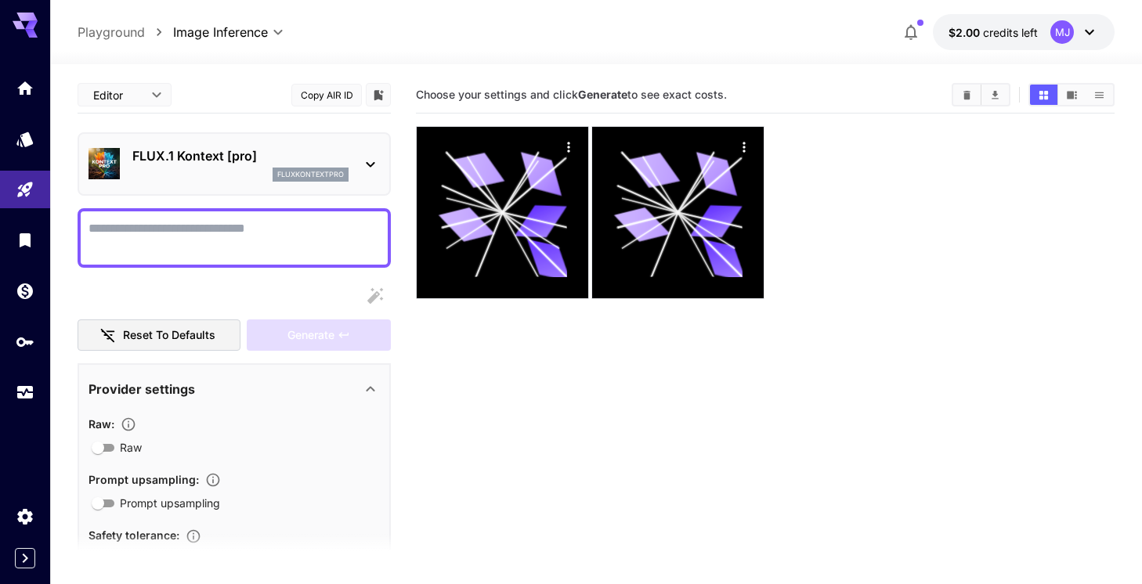
click at [330, 95] on button "Copy AIR ID" at bounding box center [326, 95] width 70 height 23
click at [26, 150] on link at bounding box center [25, 139] width 50 height 38
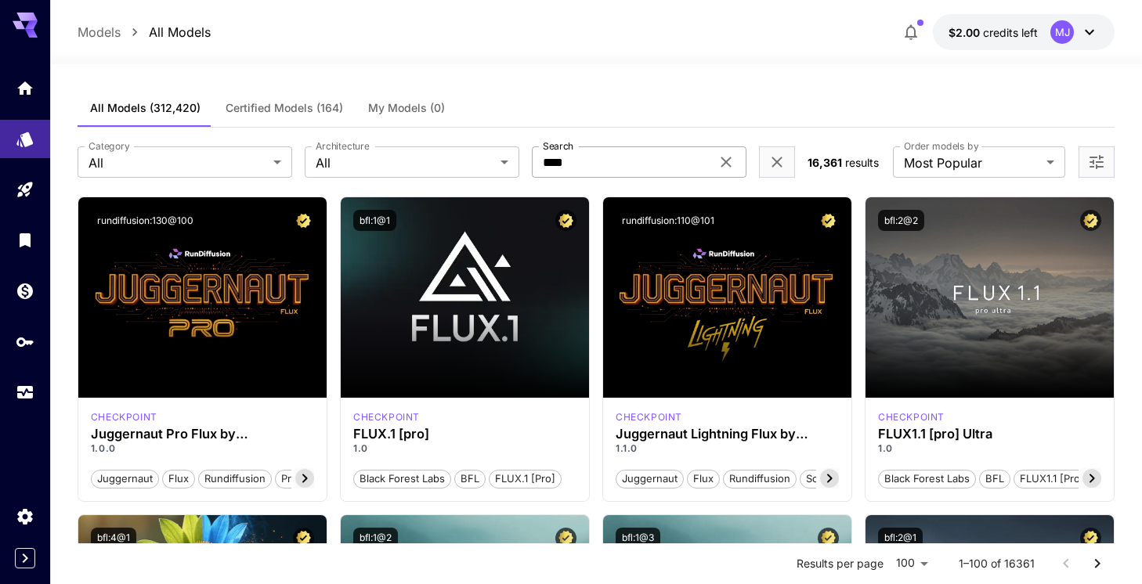
click at [629, 171] on input "****" at bounding box center [621, 161] width 179 height 31
type input "*"
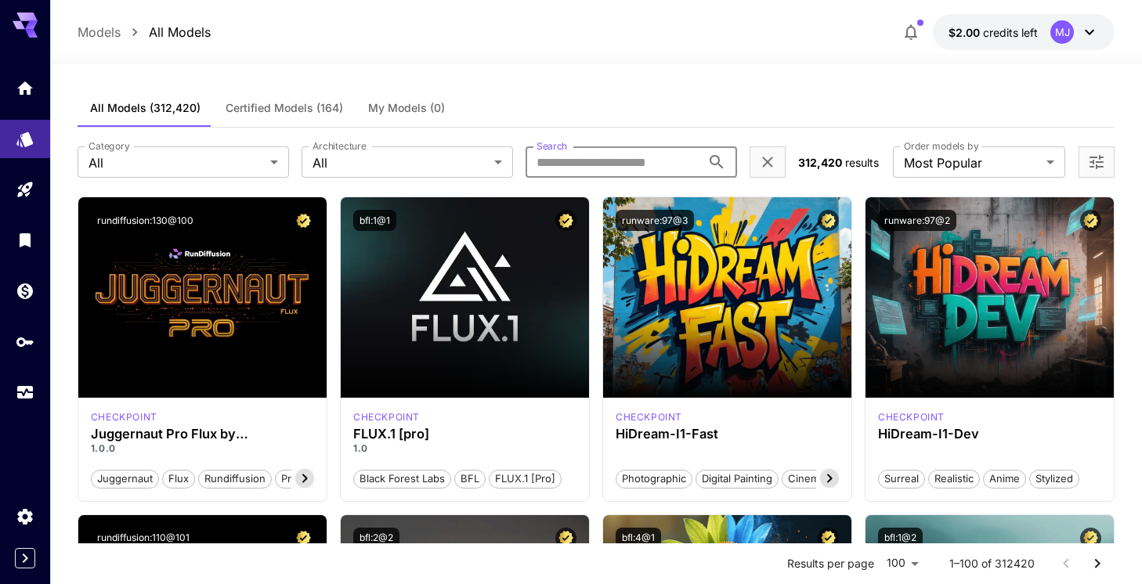
click at [629, 171] on input "Search" at bounding box center [612, 161] width 175 height 31
click at [663, 168] on input "Search" at bounding box center [612, 161] width 175 height 31
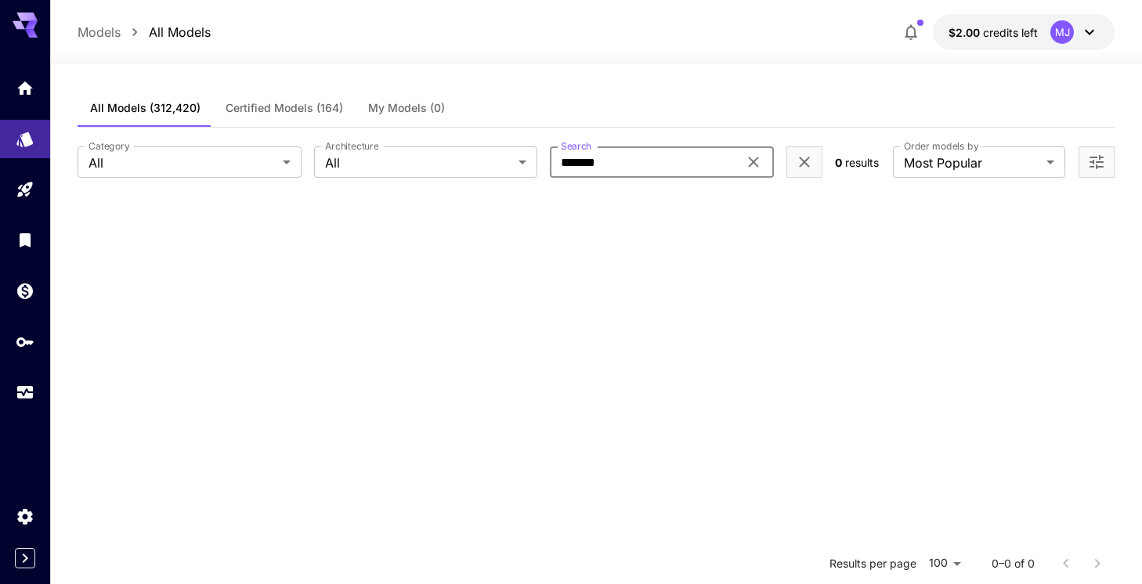
type input "******"
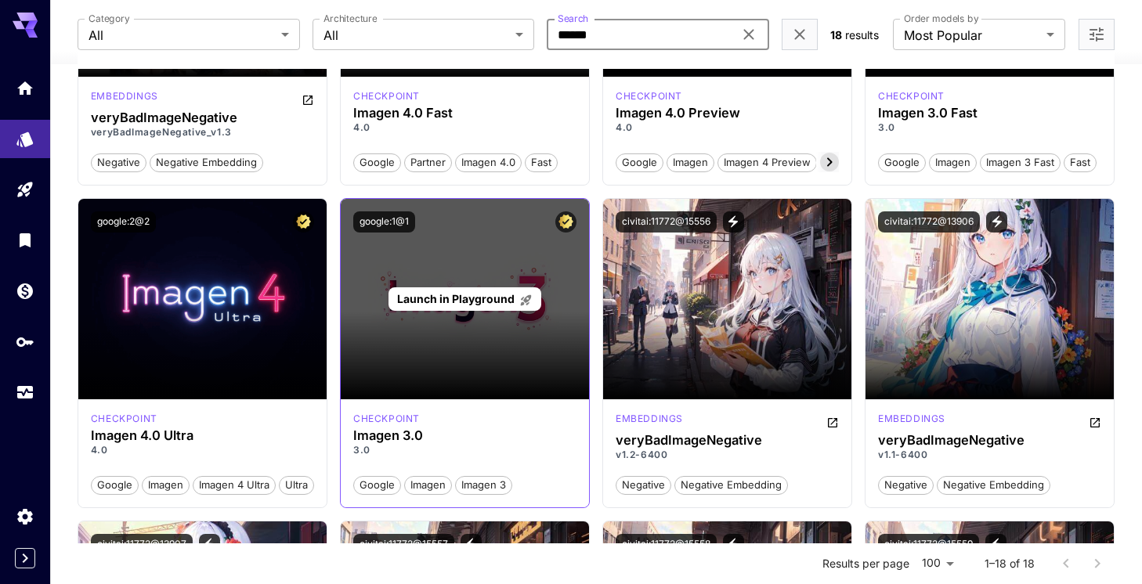
scroll to position [323, 0]
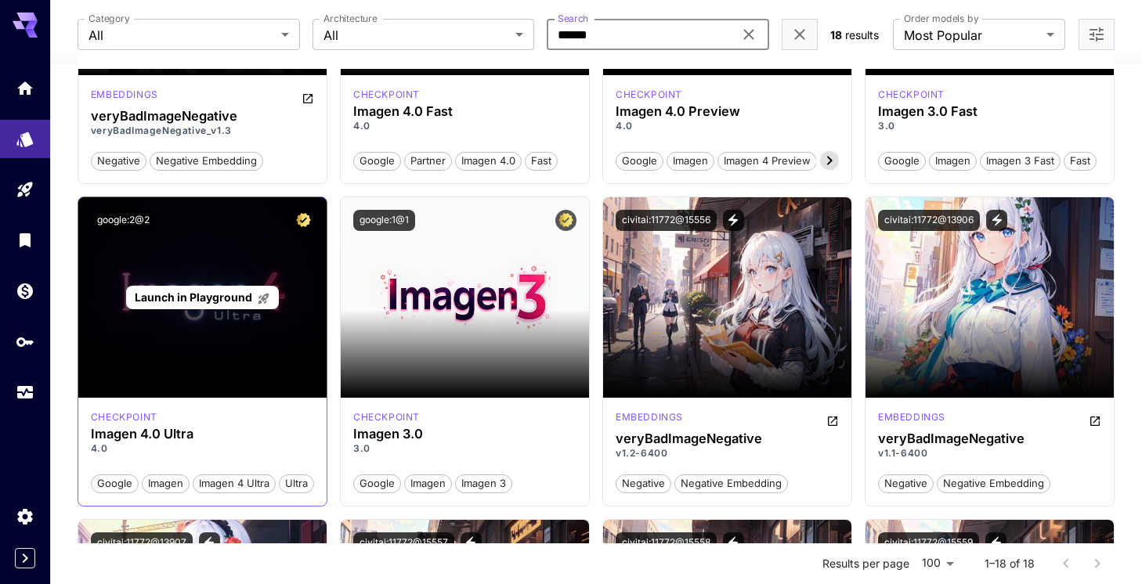
click at [217, 303] on span "Launch in Playground" at bounding box center [193, 297] width 117 height 13
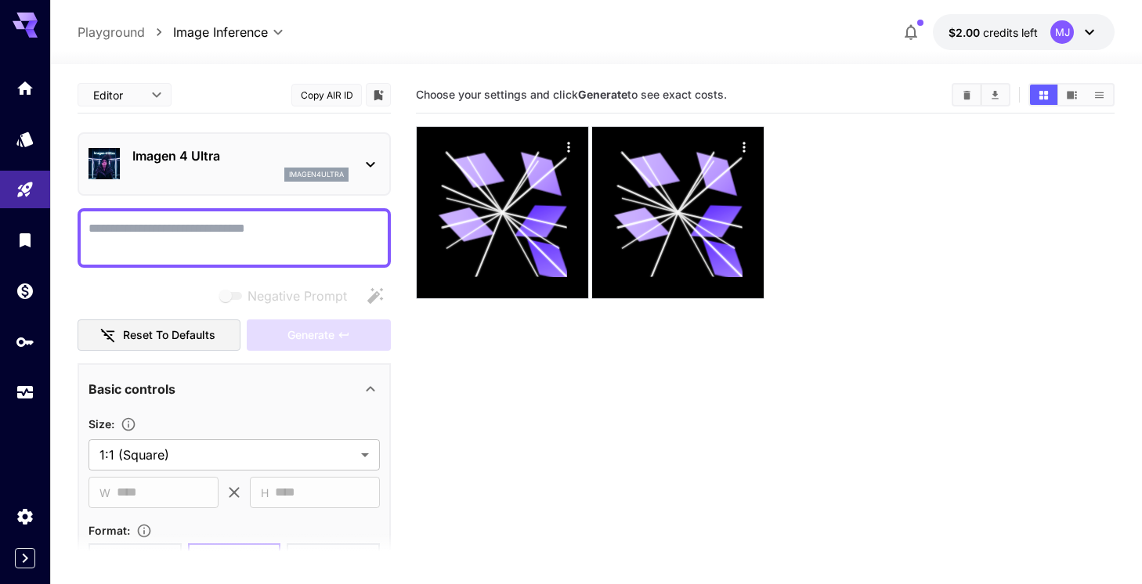
scroll to position [124, 0]
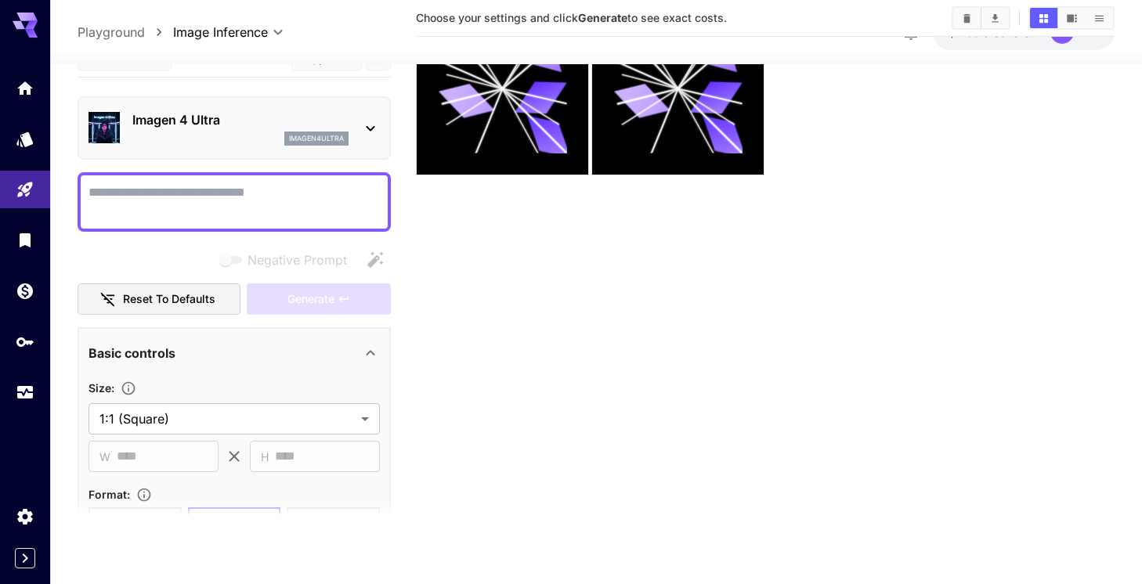
click at [378, 131] on icon at bounding box center [370, 128] width 19 height 19
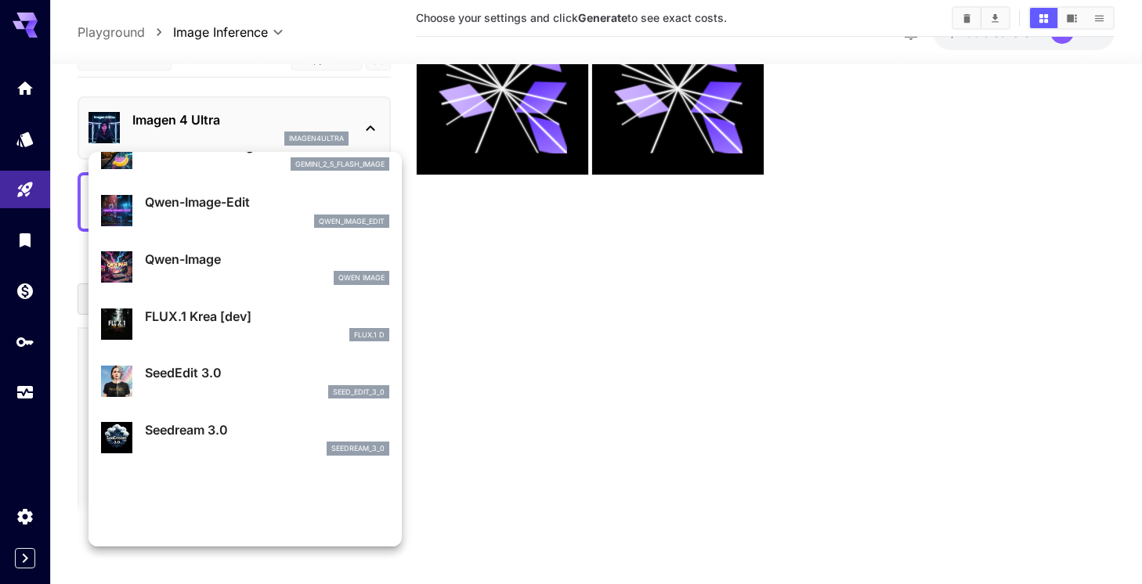
scroll to position [0, 0]
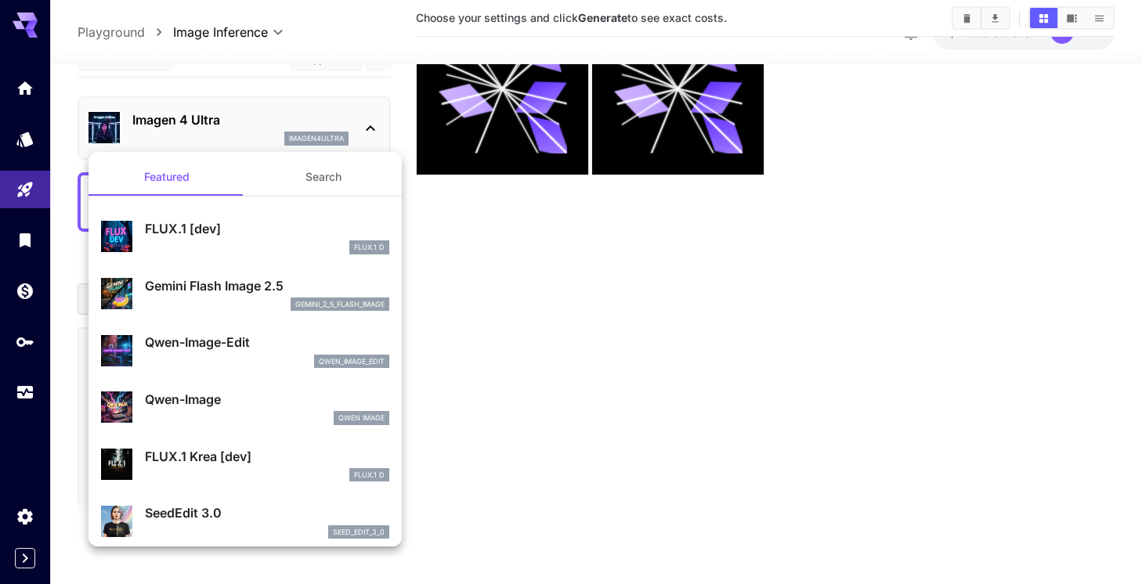
click at [278, 301] on div "gemini_2_5_flash_image" at bounding box center [267, 305] width 244 height 14
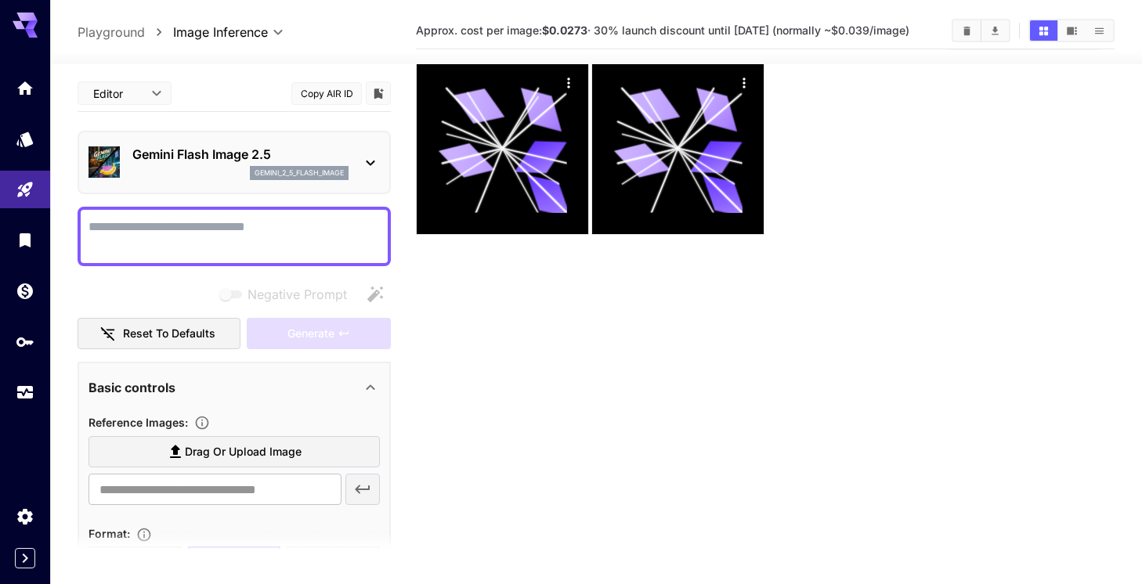
scroll to position [55, 0]
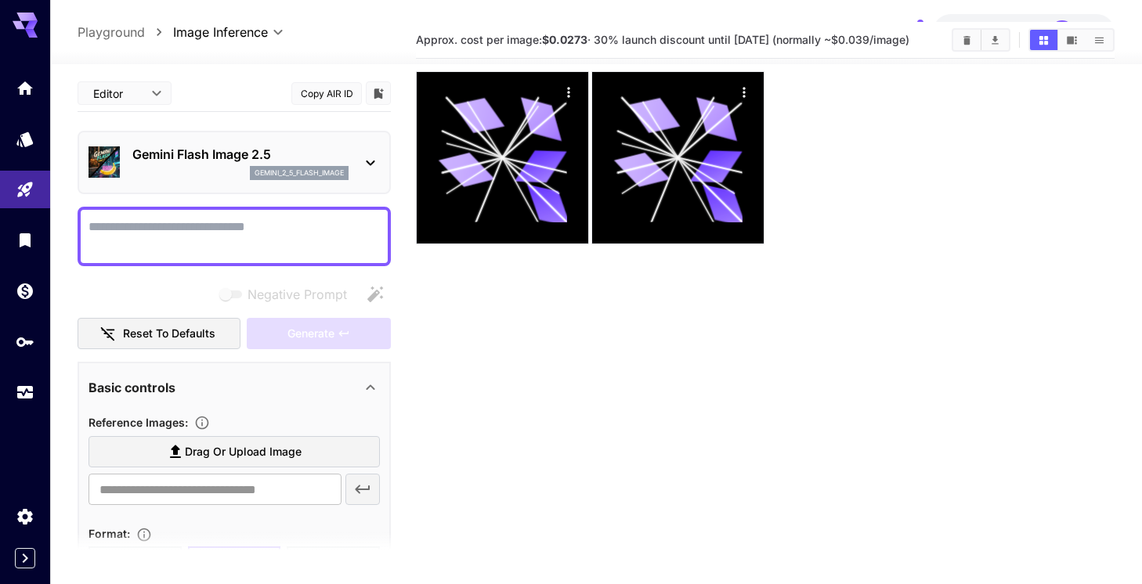
click at [318, 94] on button "Copy AIR ID" at bounding box center [326, 93] width 70 height 23
click at [369, 155] on icon at bounding box center [370, 162] width 19 height 19
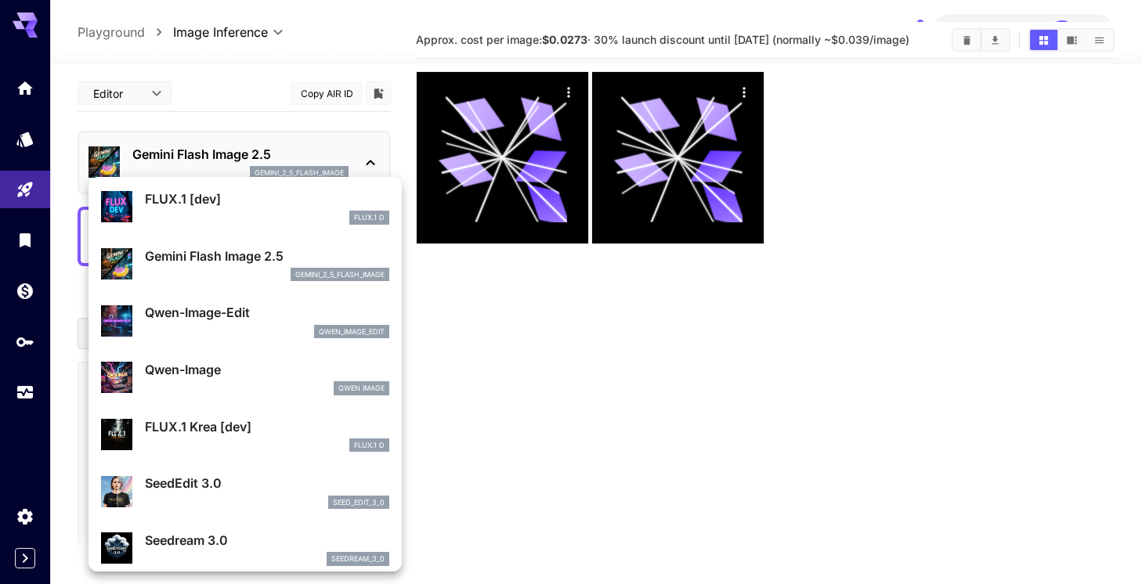
scroll to position [58, 0]
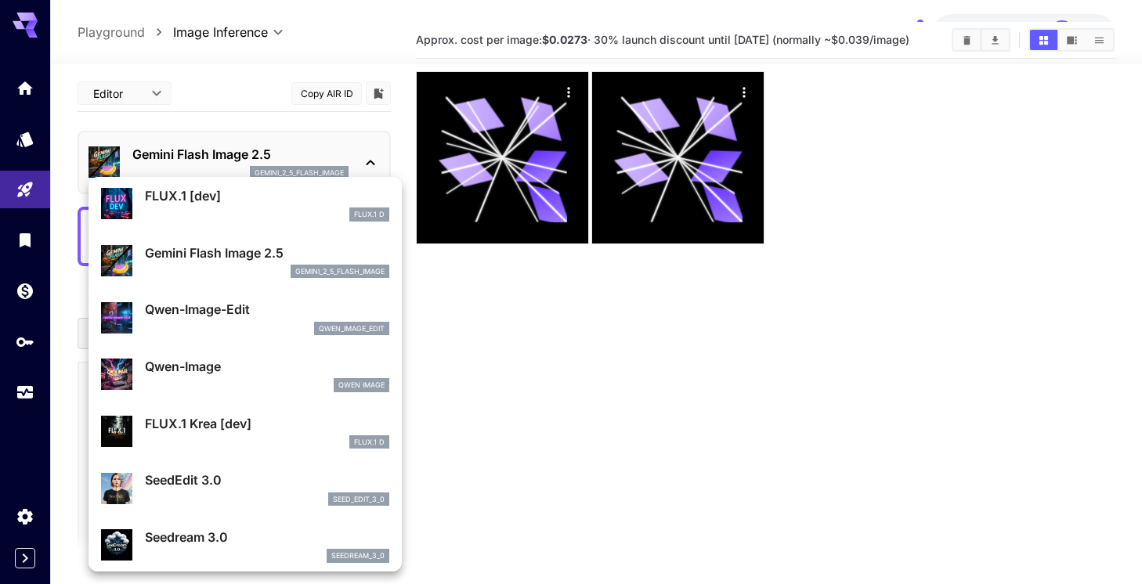
click at [268, 377] on div "Qwen-Image Qwen Image" at bounding box center [267, 374] width 244 height 35
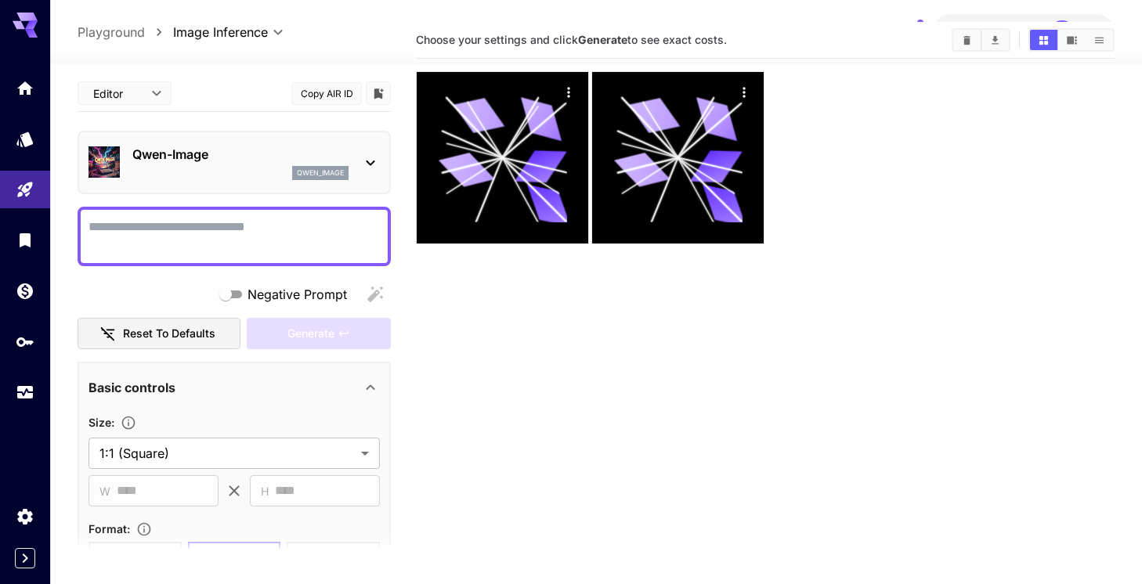
click at [364, 157] on icon at bounding box center [370, 162] width 19 height 19
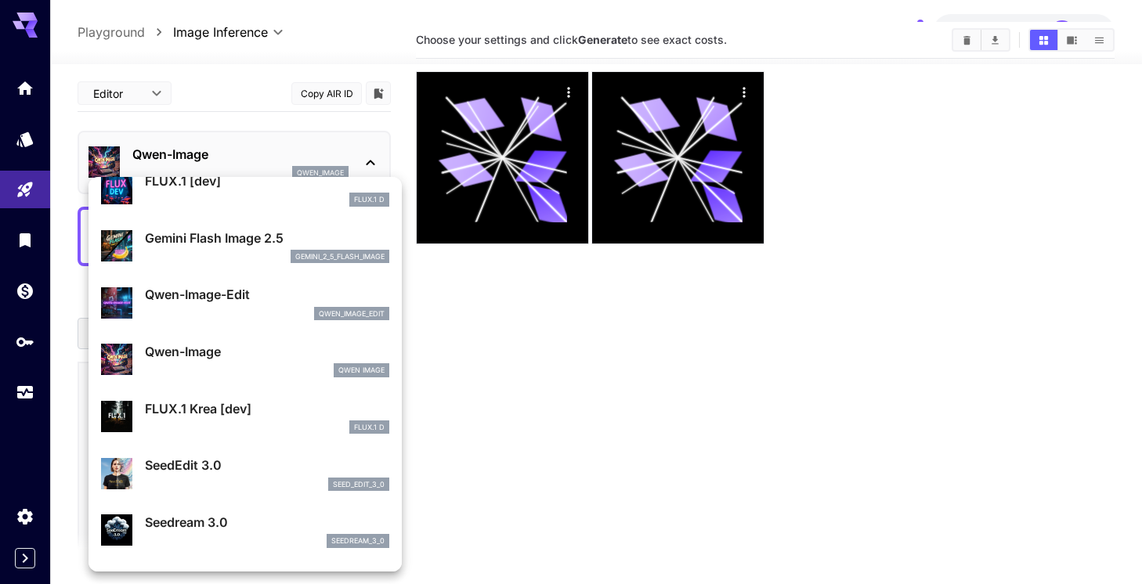
scroll to position [74, 0]
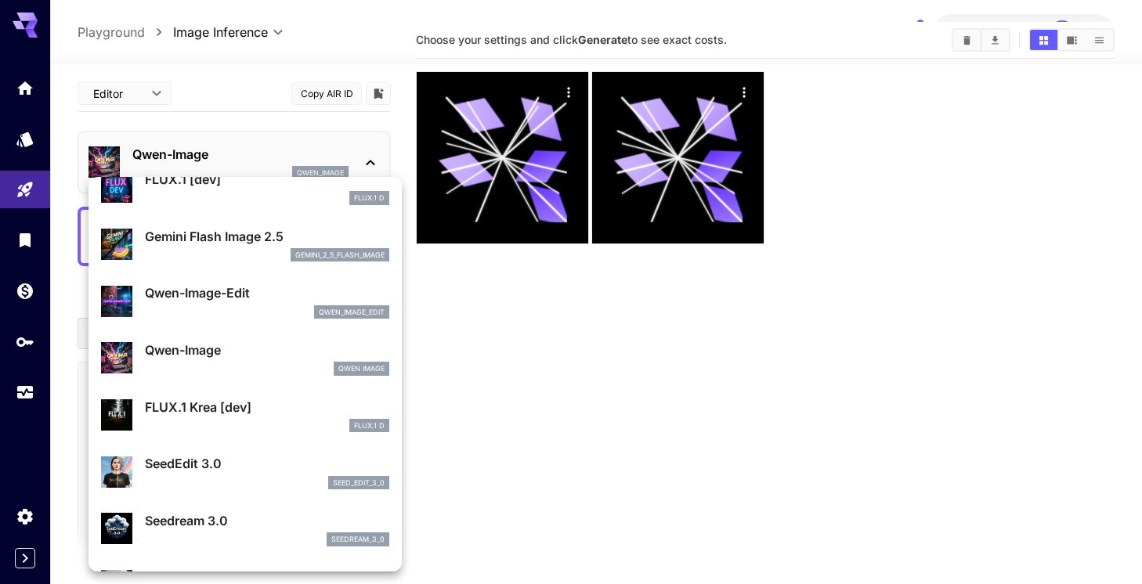
click at [280, 404] on p "FLUX.1 Krea [dev]" at bounding box center [267, 407] width 244 height 19
type input "**"
type input "***"
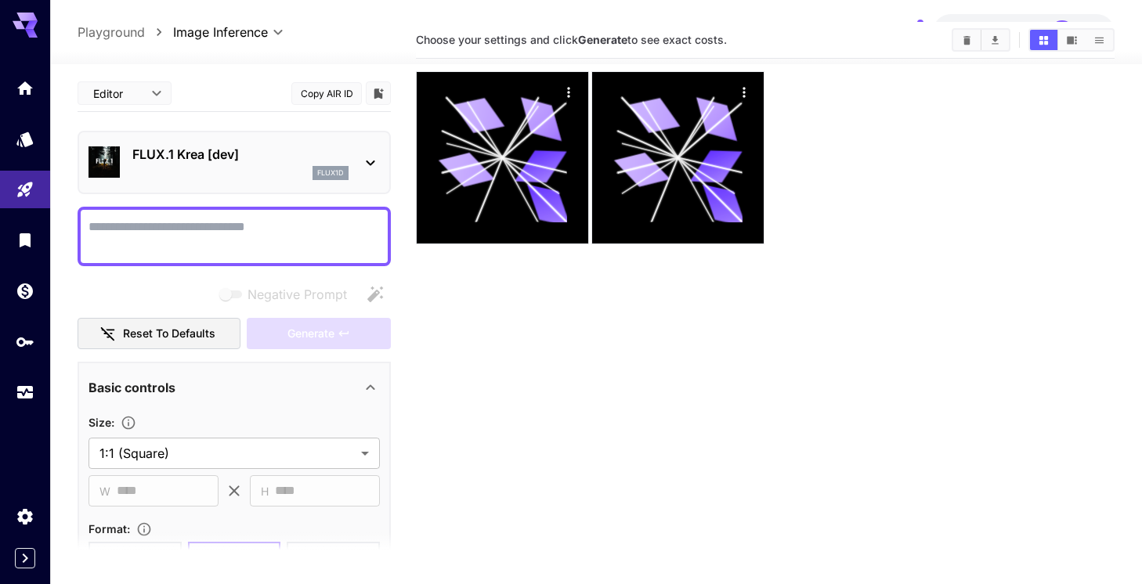
click at [370, 166] on icon at bounding box center [370, 162] width 19 height 19
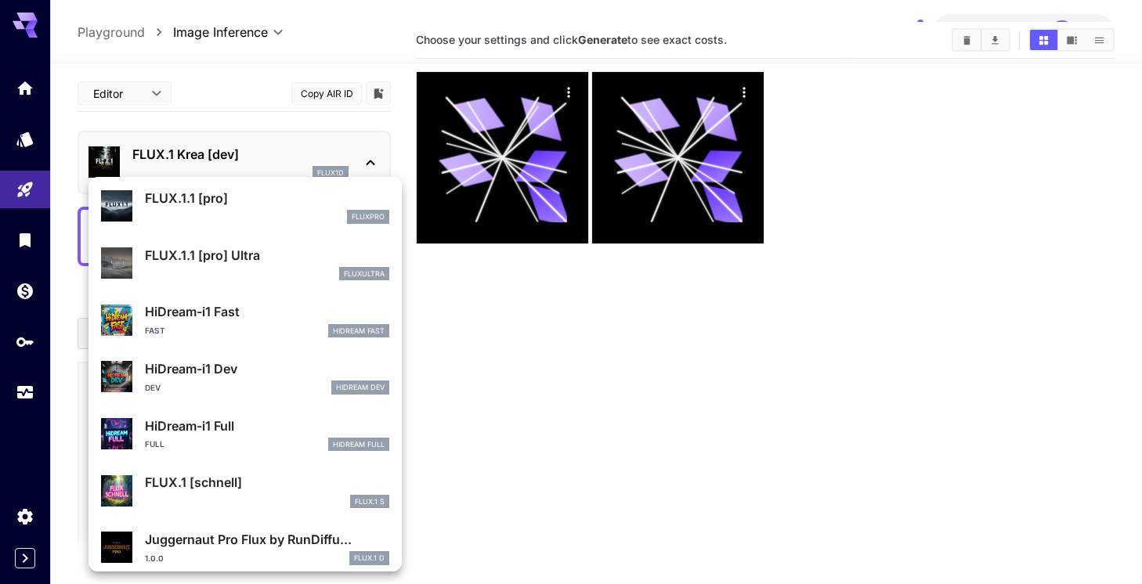
scroll to position [1210, 0]
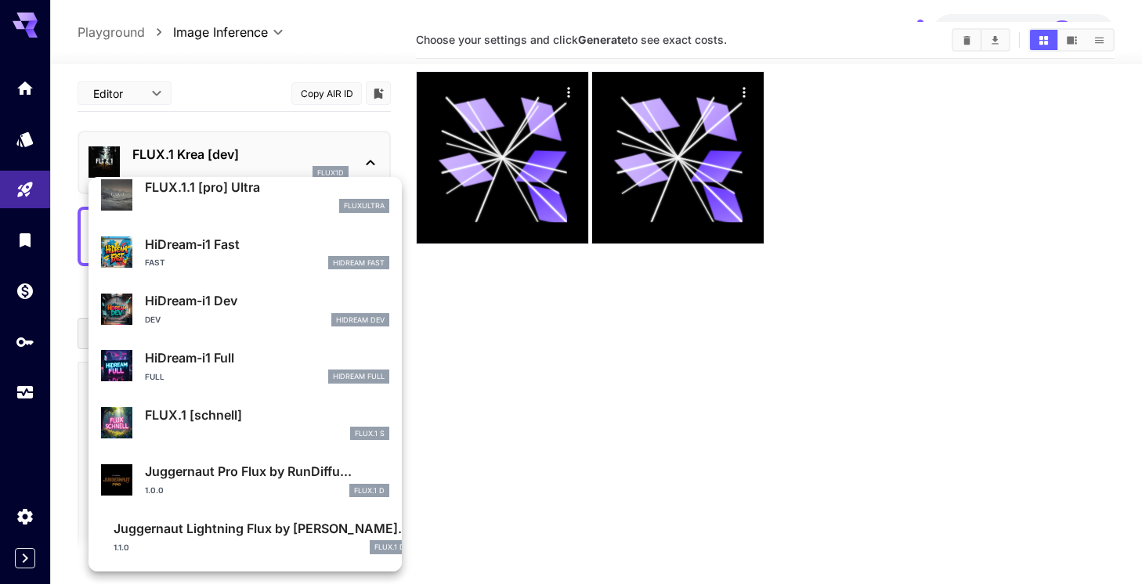
click at [264, 475] on p "Juggernaut Pro Flux by RunDiffu..." at bounding box center [267, 471] width 244 height 19
type input "**"
type input "*"
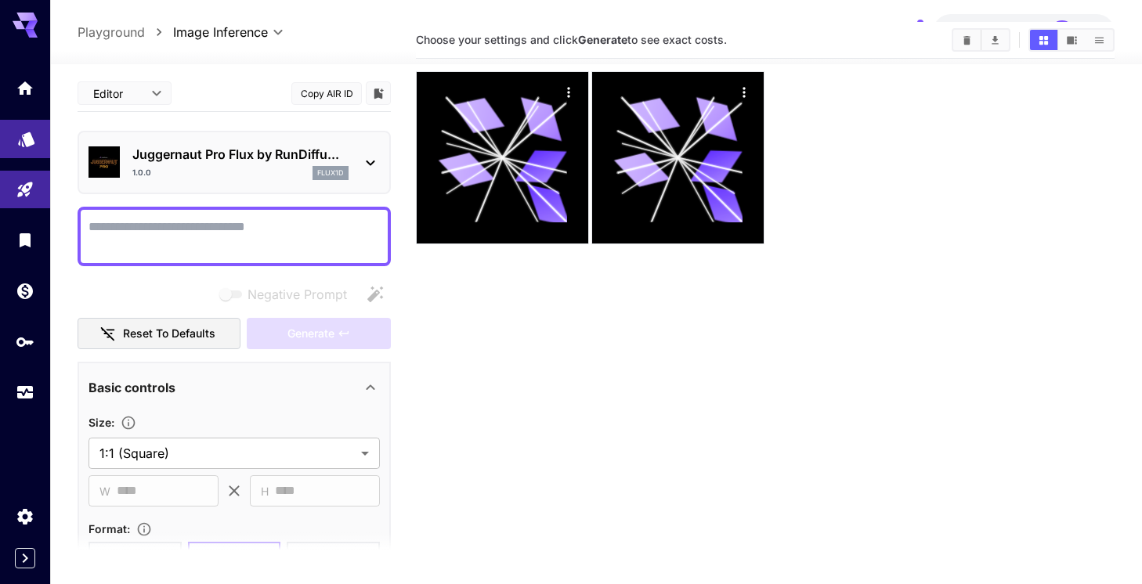
click at [29, 142] on icon "Models" at bounding box center [26, 134] width 16 height 15
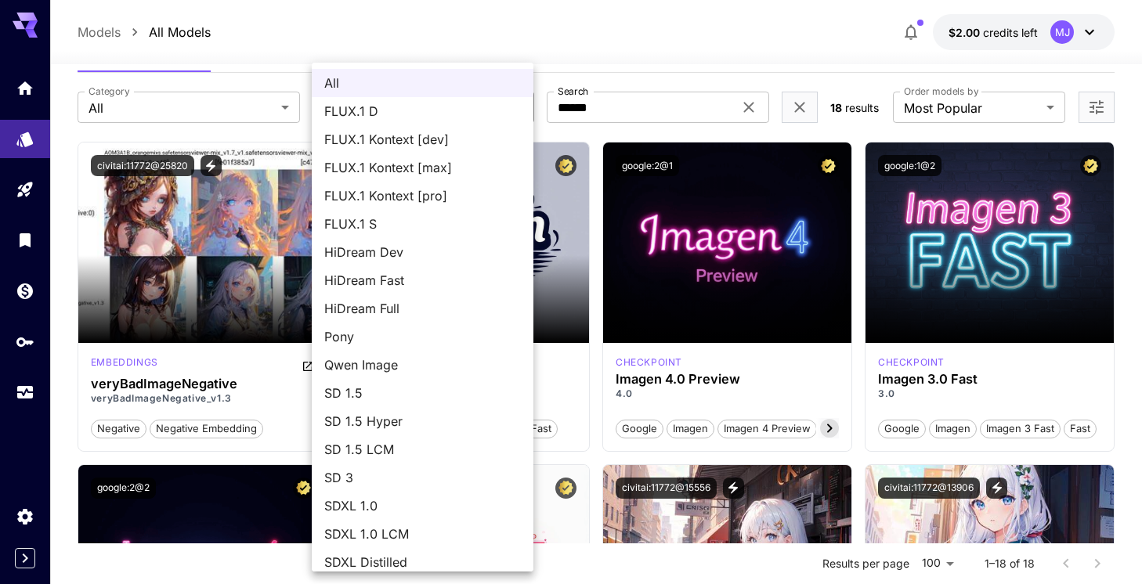
click at [746, 107] on div at bounding box center [571, 292] width 1142 height 584
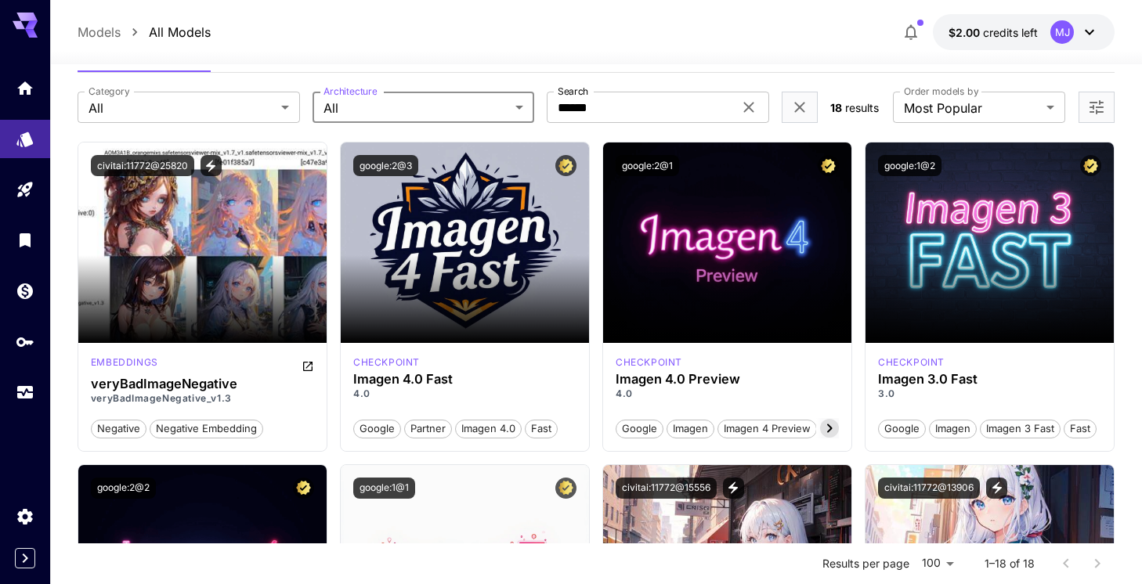
click at [746, 107] on div "All FLUX.1 D FLUX.1 Kontext [dev] FLUX.1 Kontext [max] FLUX.1 Kontext [pro] FLU…" at bounding box center [571, 292] width 1142 height 584
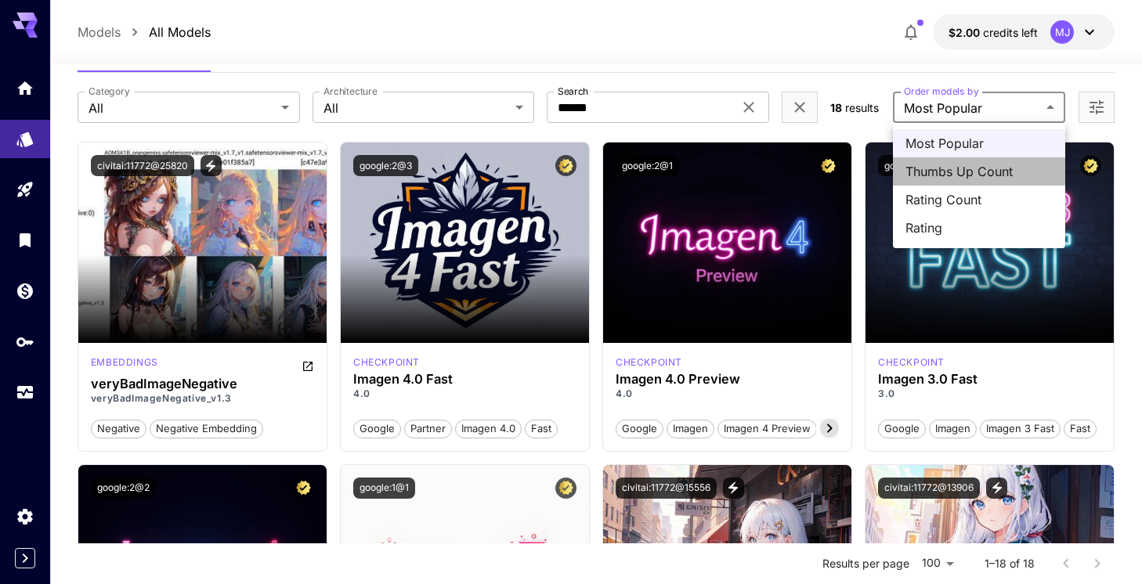
click at [951, 177] on span "Thumbs Up Count" at bounding box center [978, 171] width 147 height 19
type input "**********"
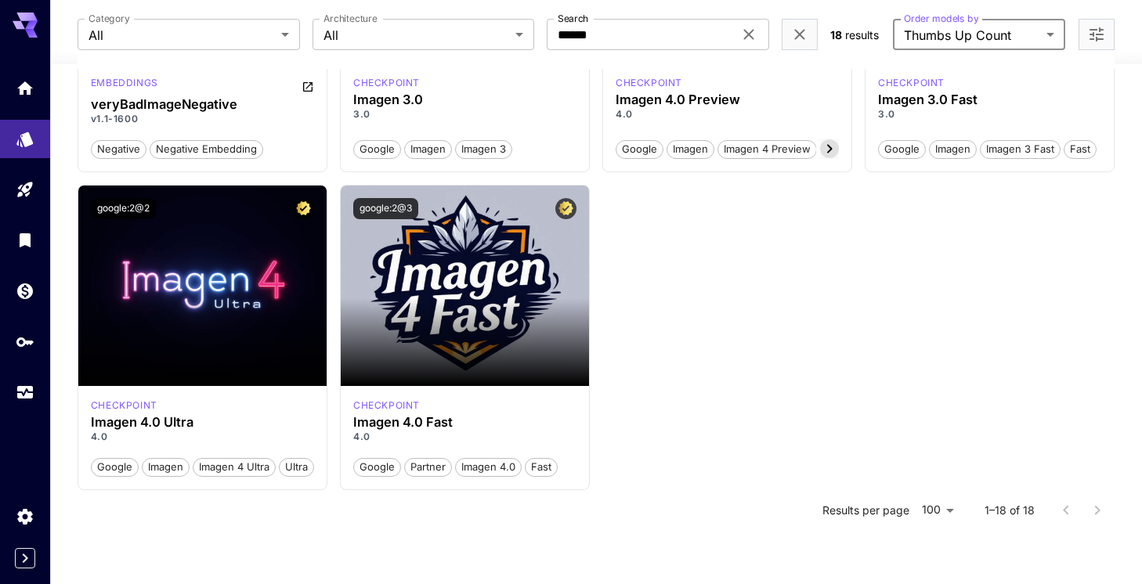
scroll to position [1316, 0]
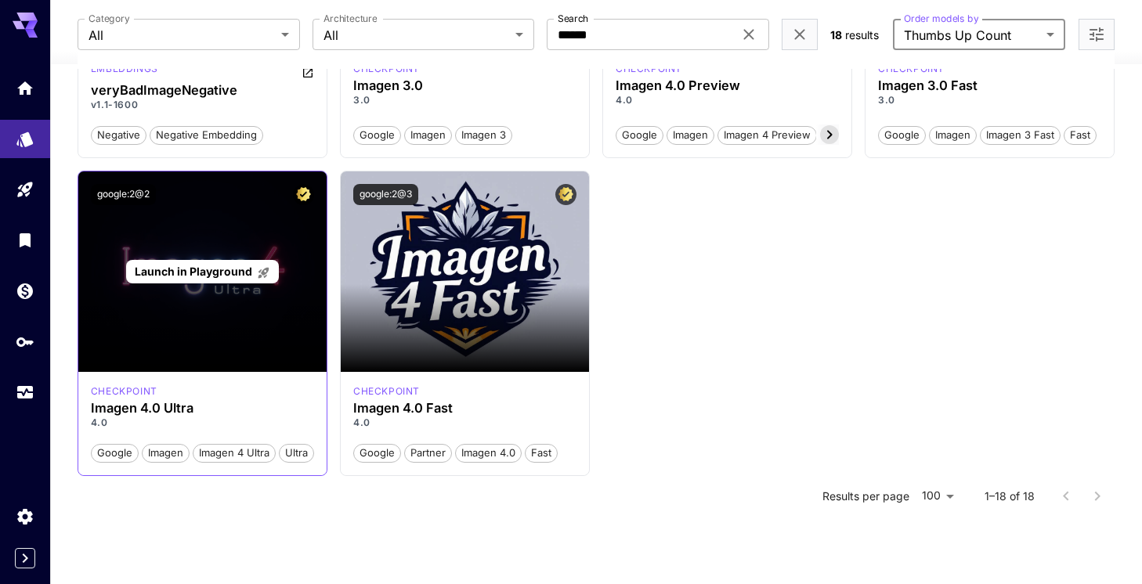
click at [253, 280] on div "Launch in Playground" at bounding box center [202, 272] width 153 height 24
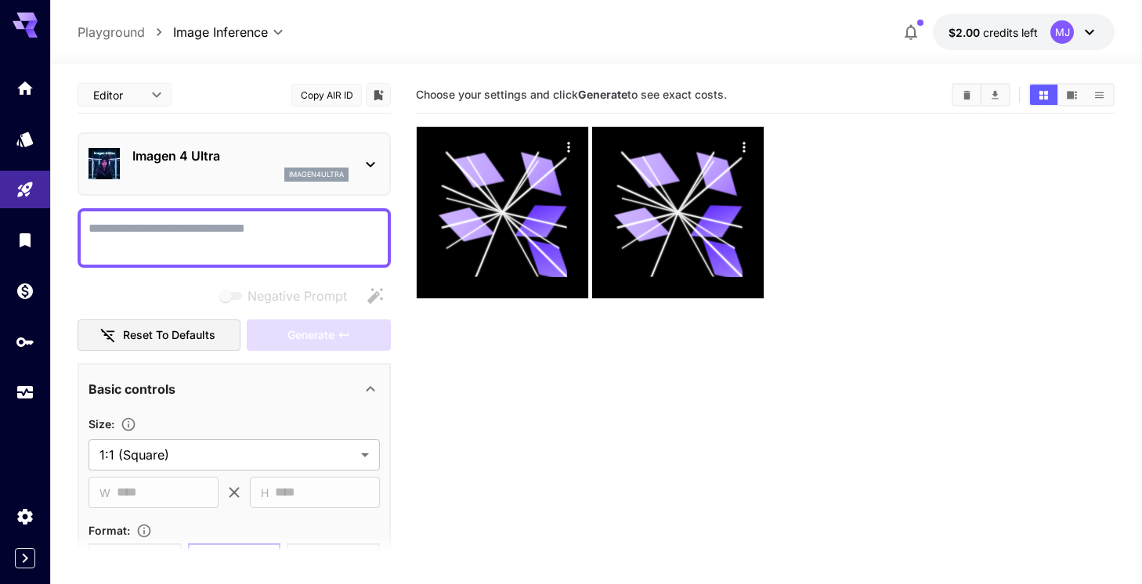
click at [372, 171] on icon at bounding box center [370, 164] width 19 height 19
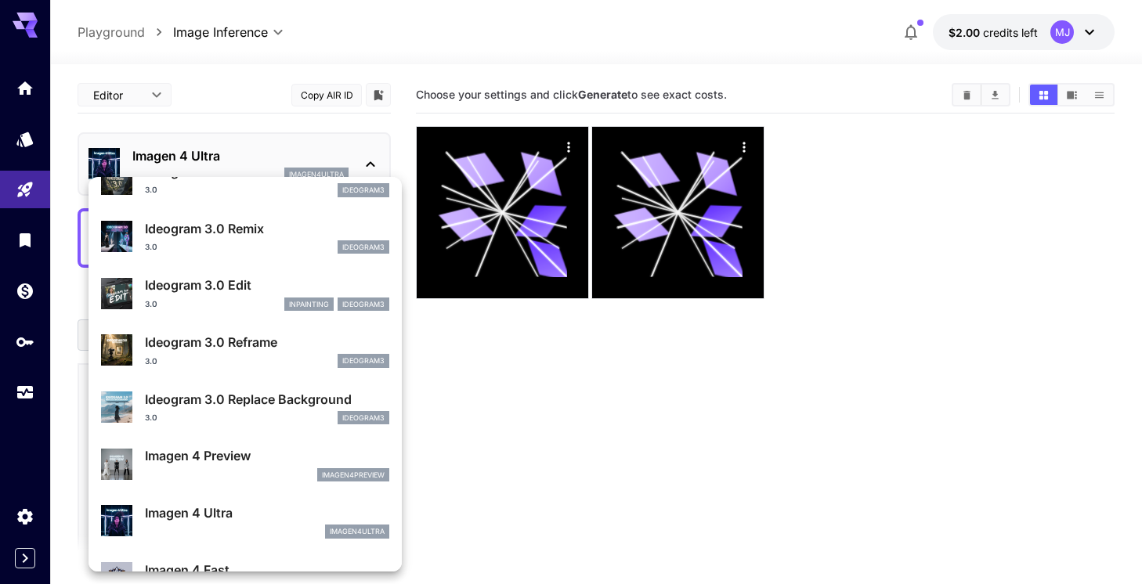
scroll to position [1210, 0]
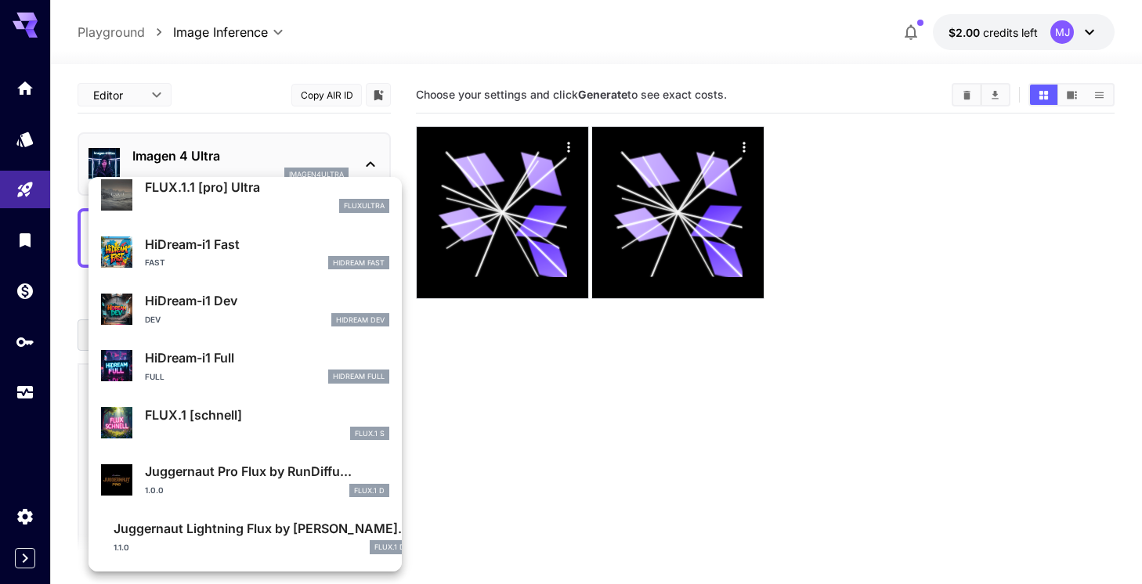
click at [293, 418] on p "FLUX.1 [schnell]" at bounding box center [267, 415] width 244 height 19
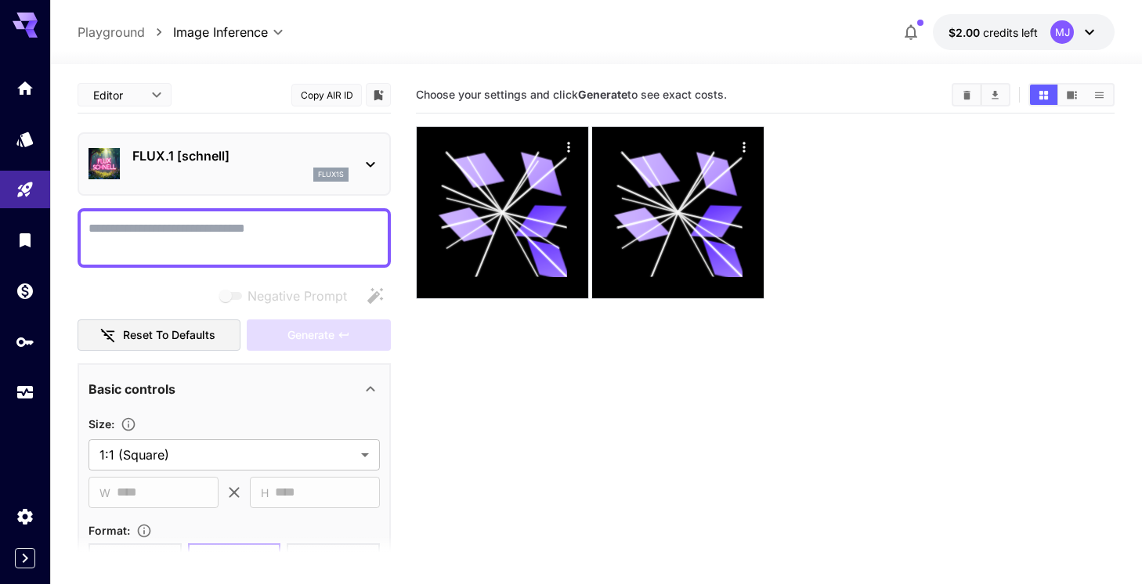
click at [366, 168] on icon at bounding box center [370, 164] width 19 height 19
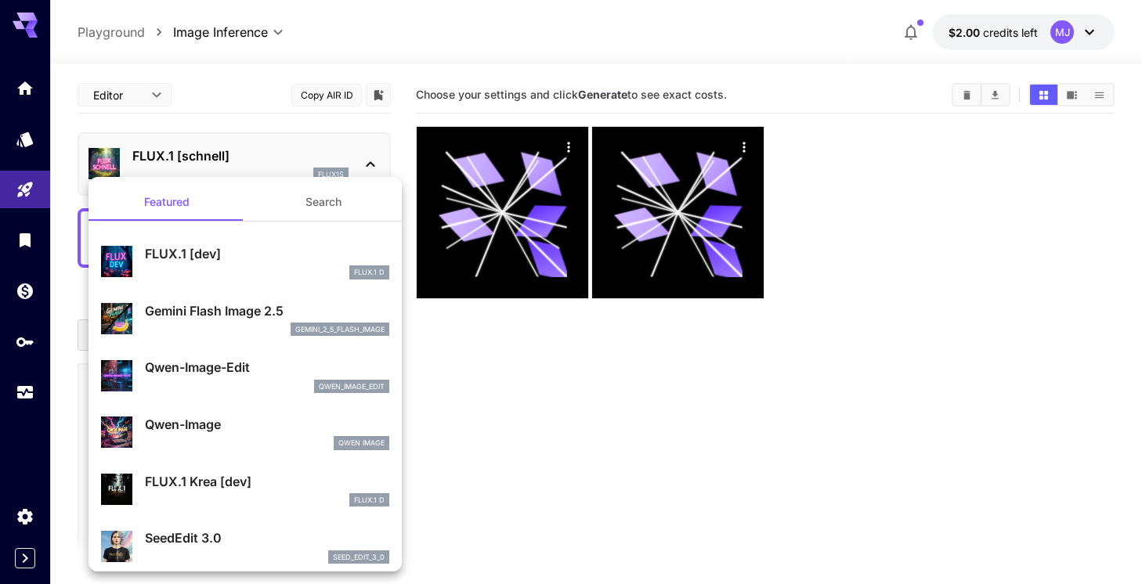
click at [279, 421] on p "Qwen-Image" at bounding box center [267, 424] width 244 height 19
type input "**"
type input "***"
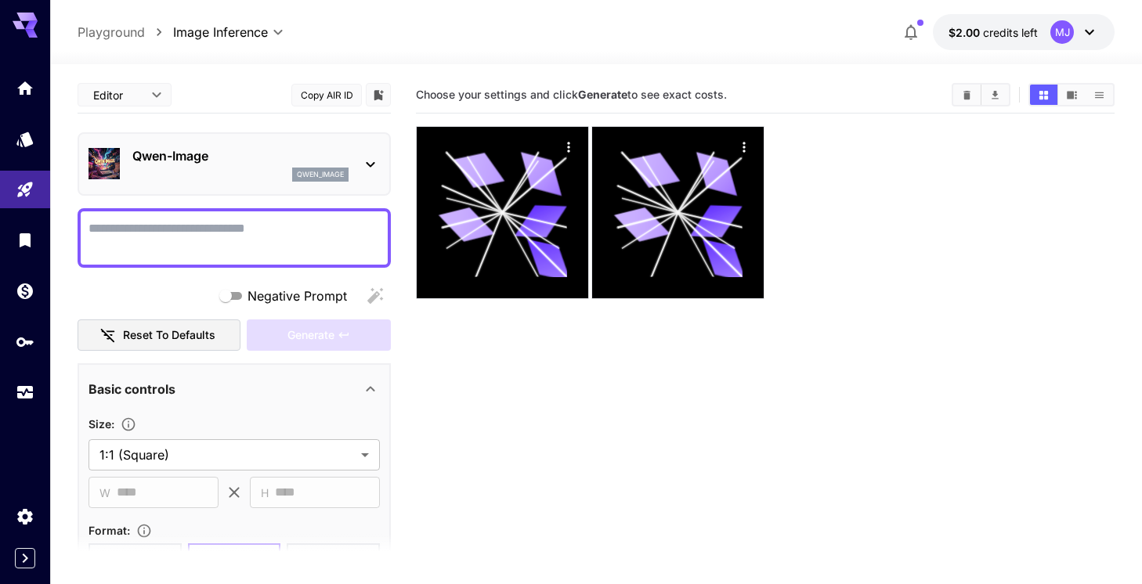
click at [371, 163] on icon at bounding box center [370, 164] width 19 height 19
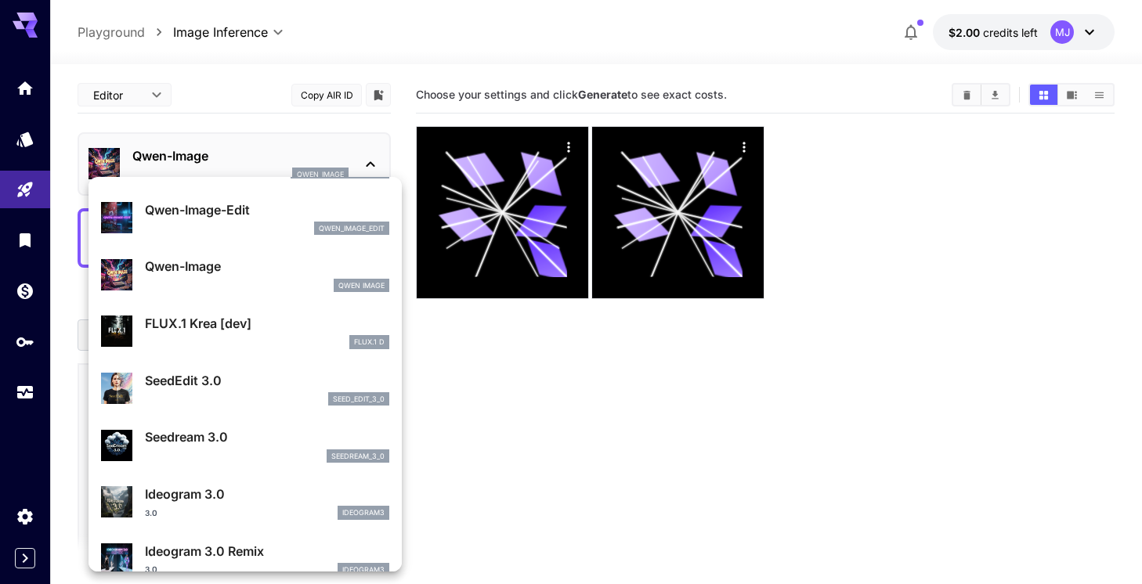
scroll to position [164, 0]
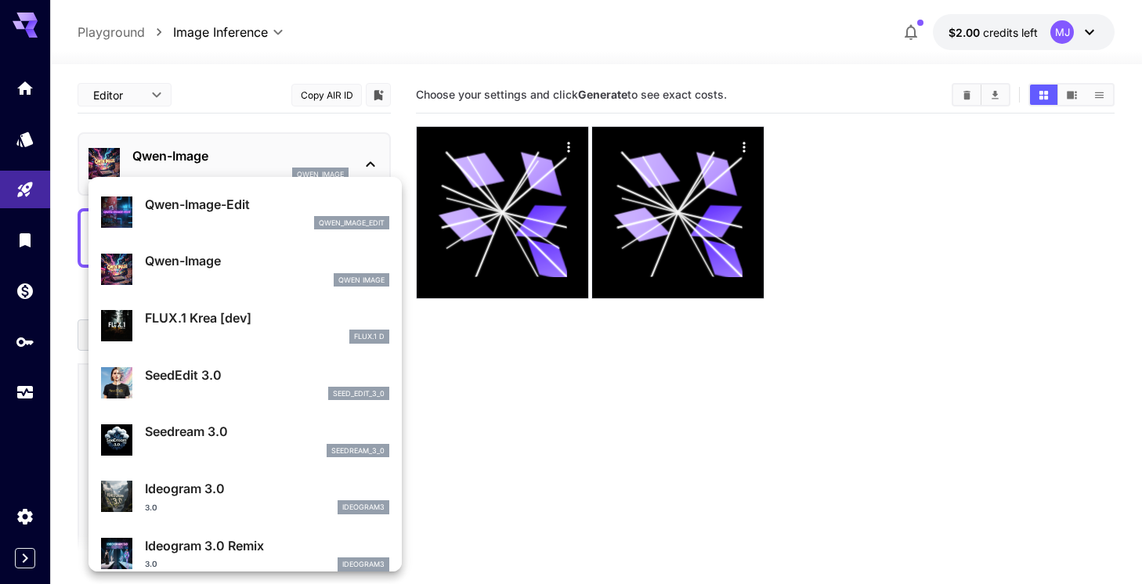
click at [303, 327] on div "FLUX.1 Krea [dev] FLUX.1 D" at bounding box center [267, 326] width 244 height 35
type input "**"
type input "***"
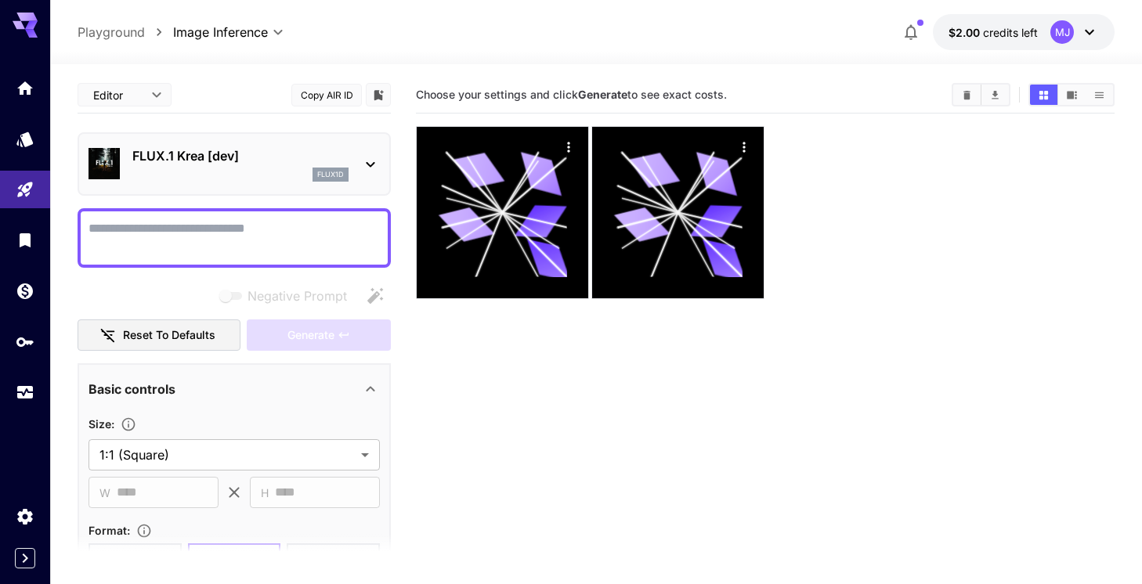
click at [366, 169] on icon at bounding box center [370, 164] width 19 height 19
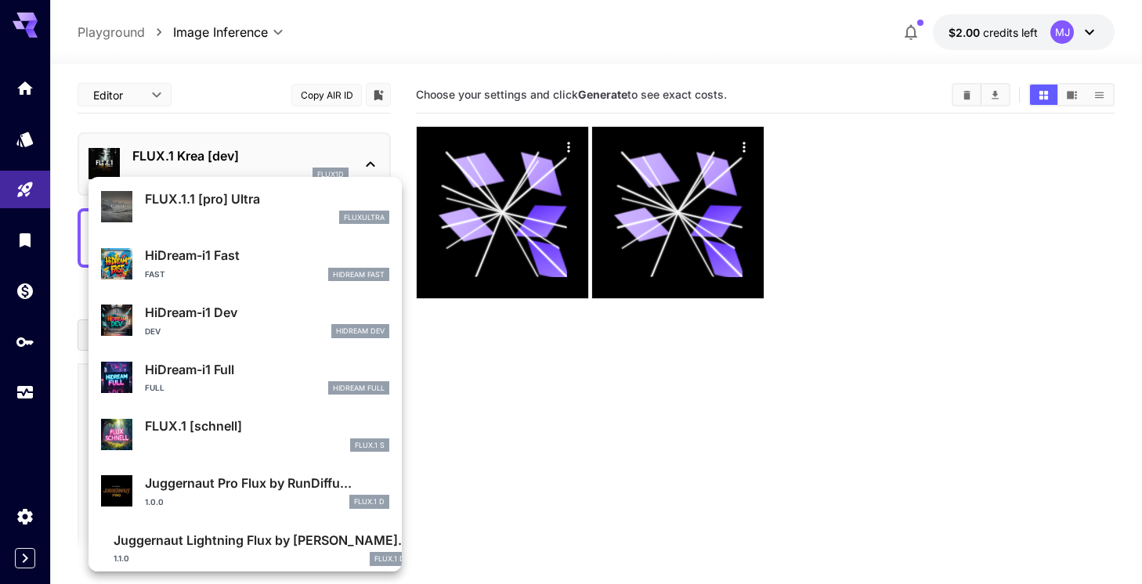
scroll to position [1210, 0]
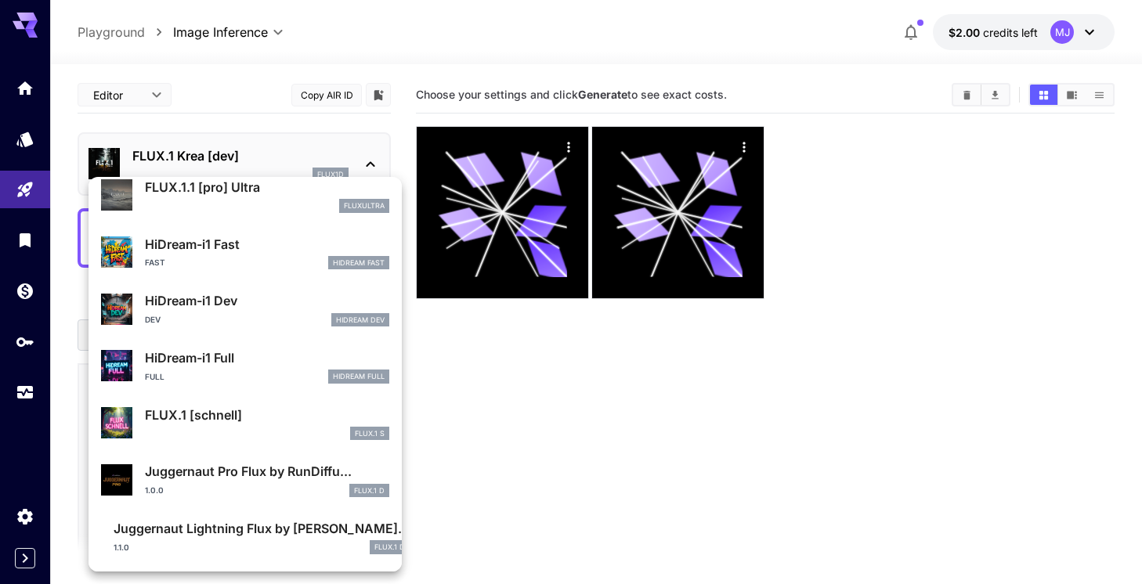
click at [364, 21] on div at bounding box center [571, 292] width 1142 height 584
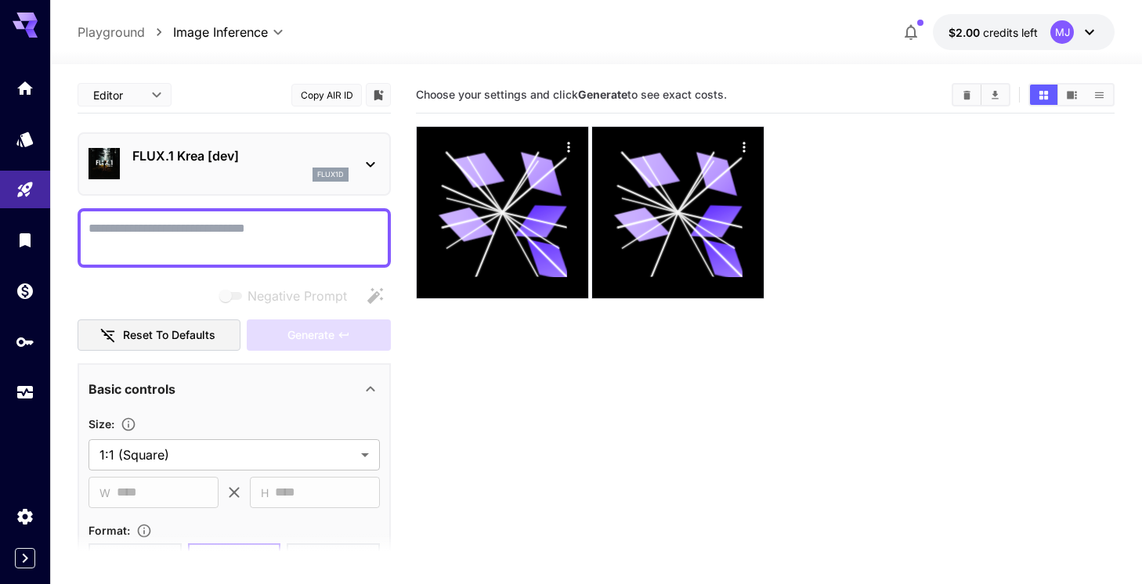
click at [369, 161] on icon at bounding box center [370, 164] width 19 height 19
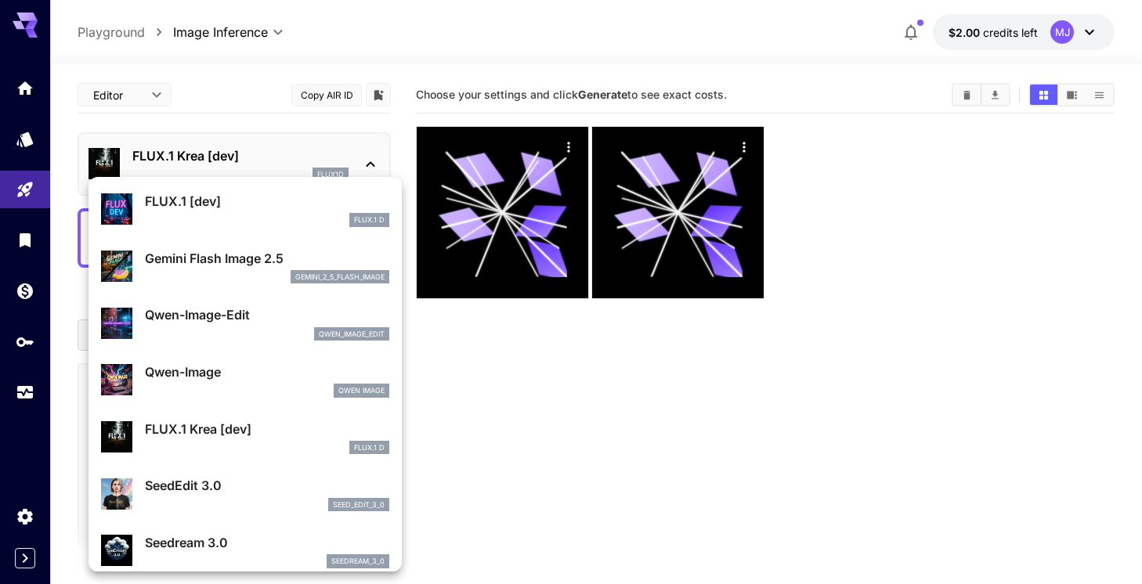
scroll to position [57, 0]
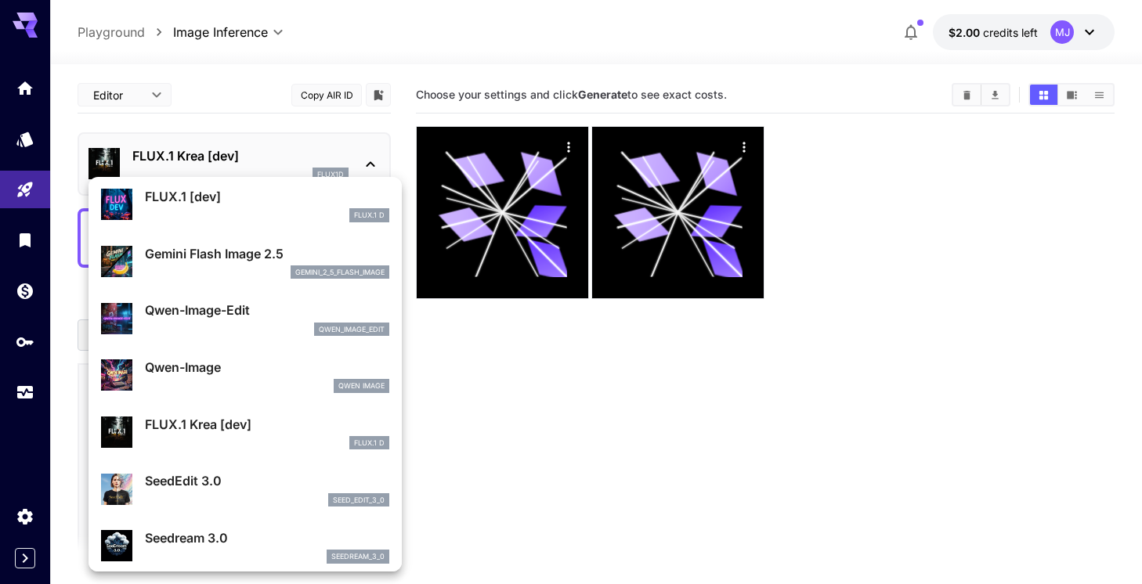
click at [266, 270] on div "gemini_2_5_flash_image" at bounding box center [267, 272] width 244 height 14
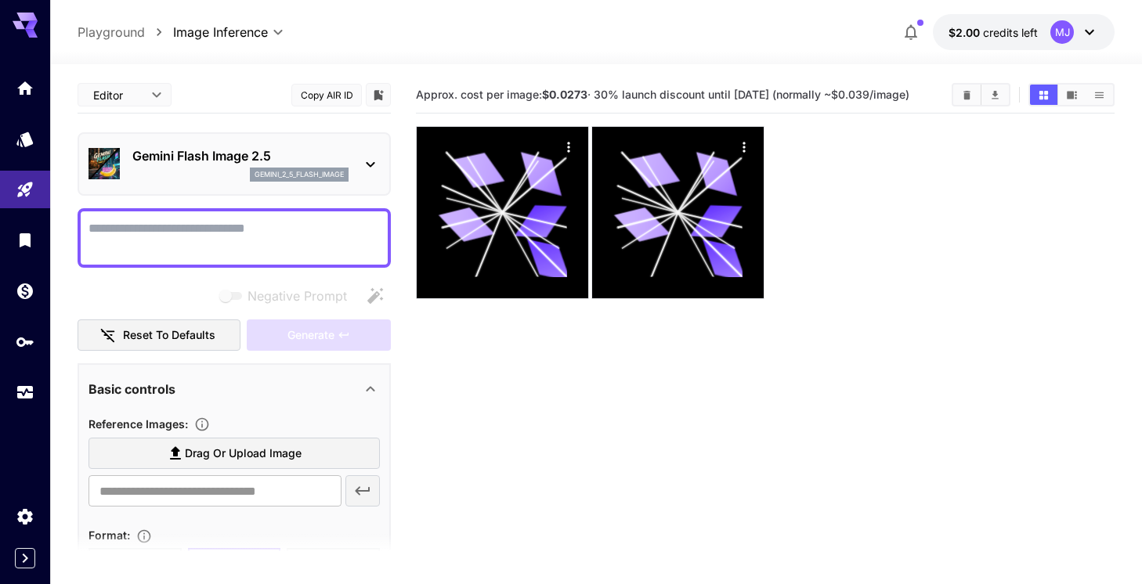
click at [315, 92] on button "Copy AIR ID" at bounding box center [326, 95] width 70 height 23
